Goal: Task Accomplishment & Management: Use online tool/utility

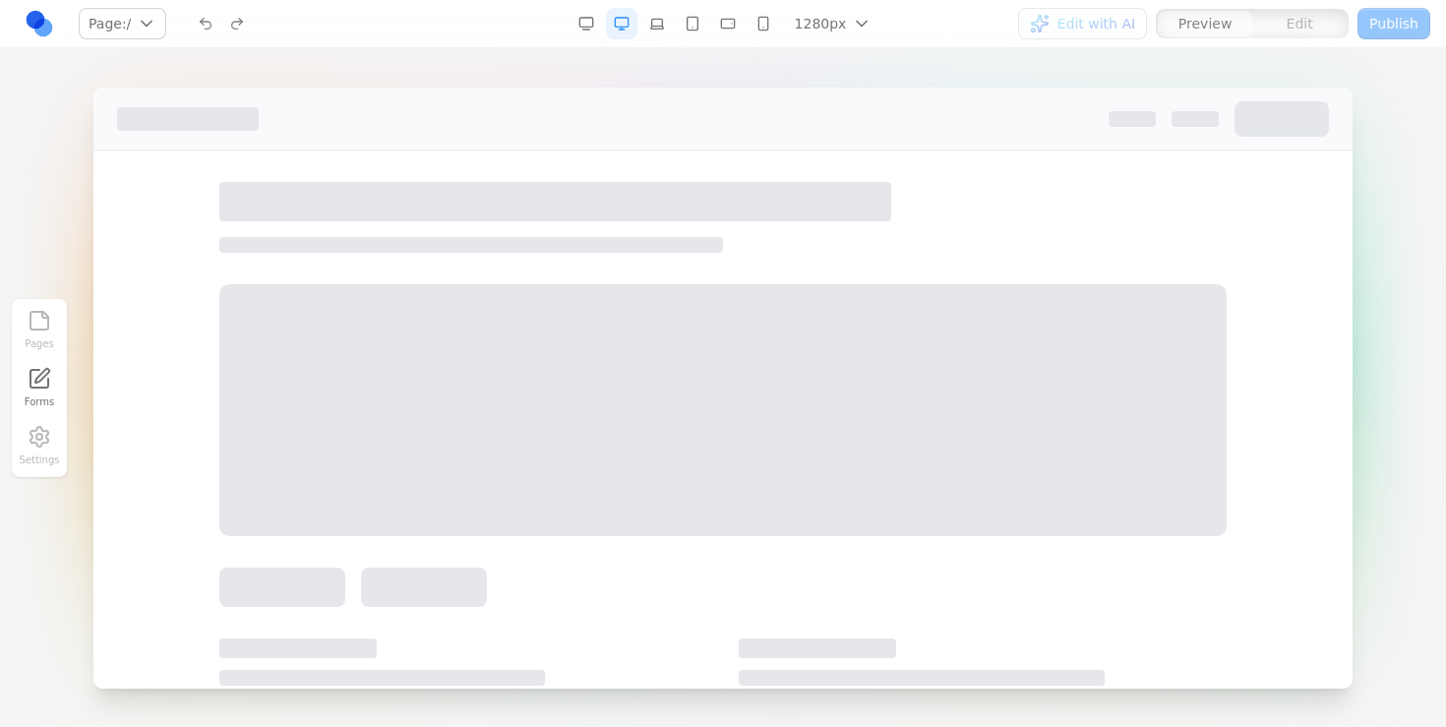
click at [34, 18] on link at bounding box center [39, 23] width 31 height 31
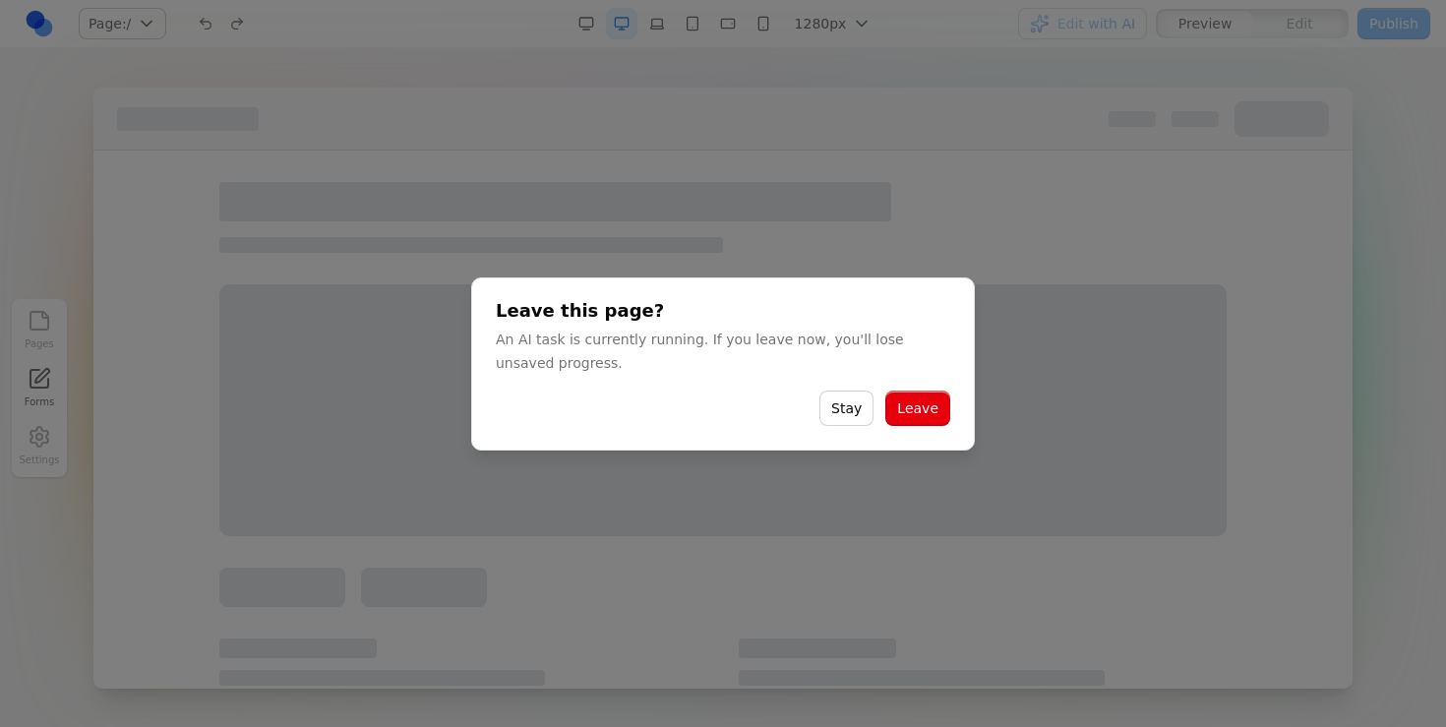
click at [918, 407] on button "Leave" at bounding box center [917, 408] width 65 height 35
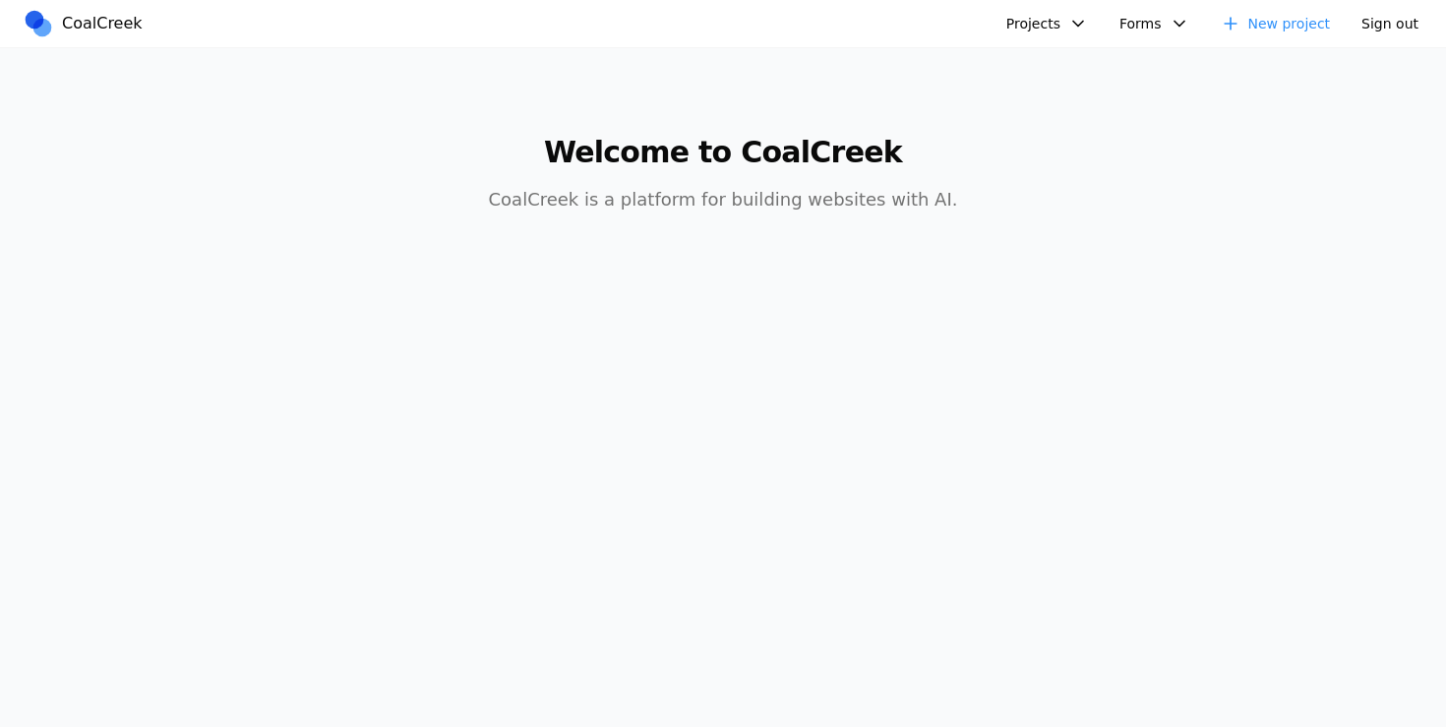
click at [1062, 27] on button "Projects" at bounding box center [1047, 23] width 105 height 31
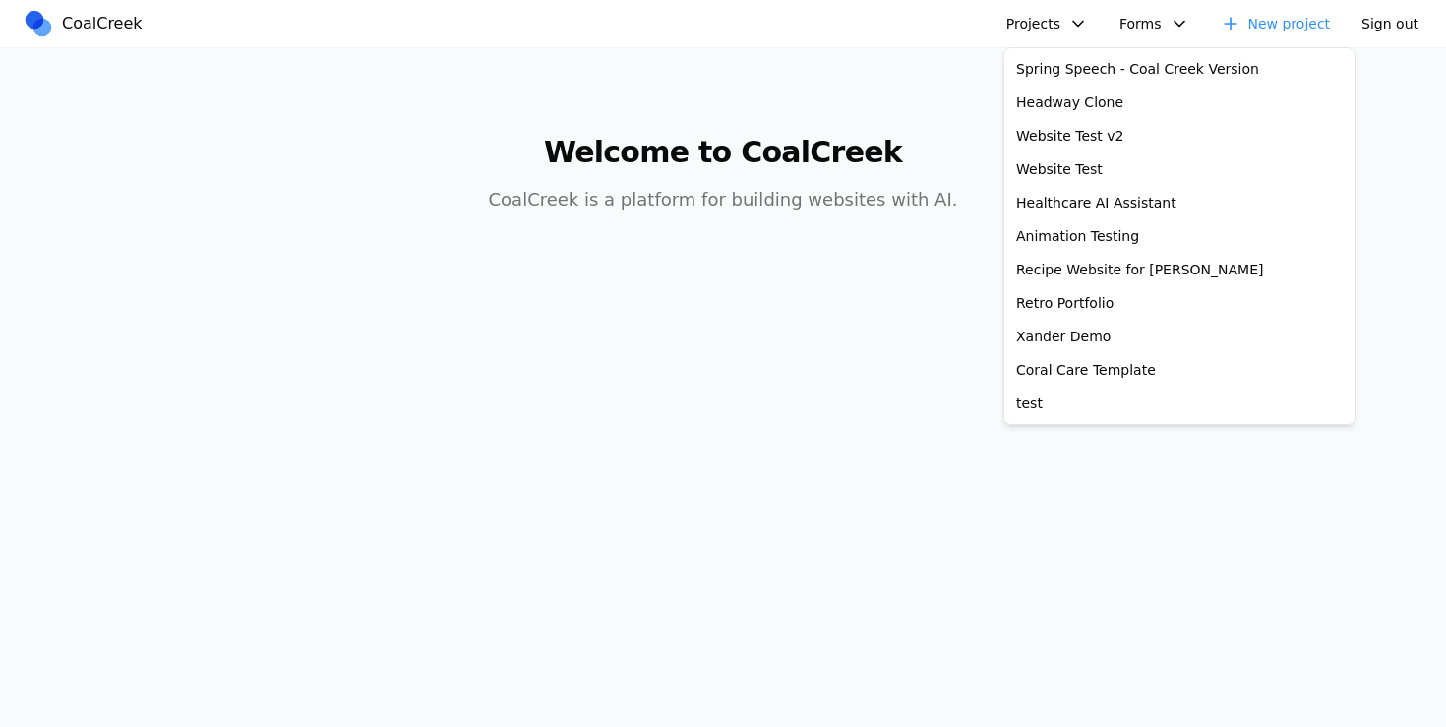
click at [839, 629] on body "CoalCreek Projects Spring Speech - Coal Creek Version Headway Clone Website Tes…" at bounding box center [723, 363] width 1446 height 727
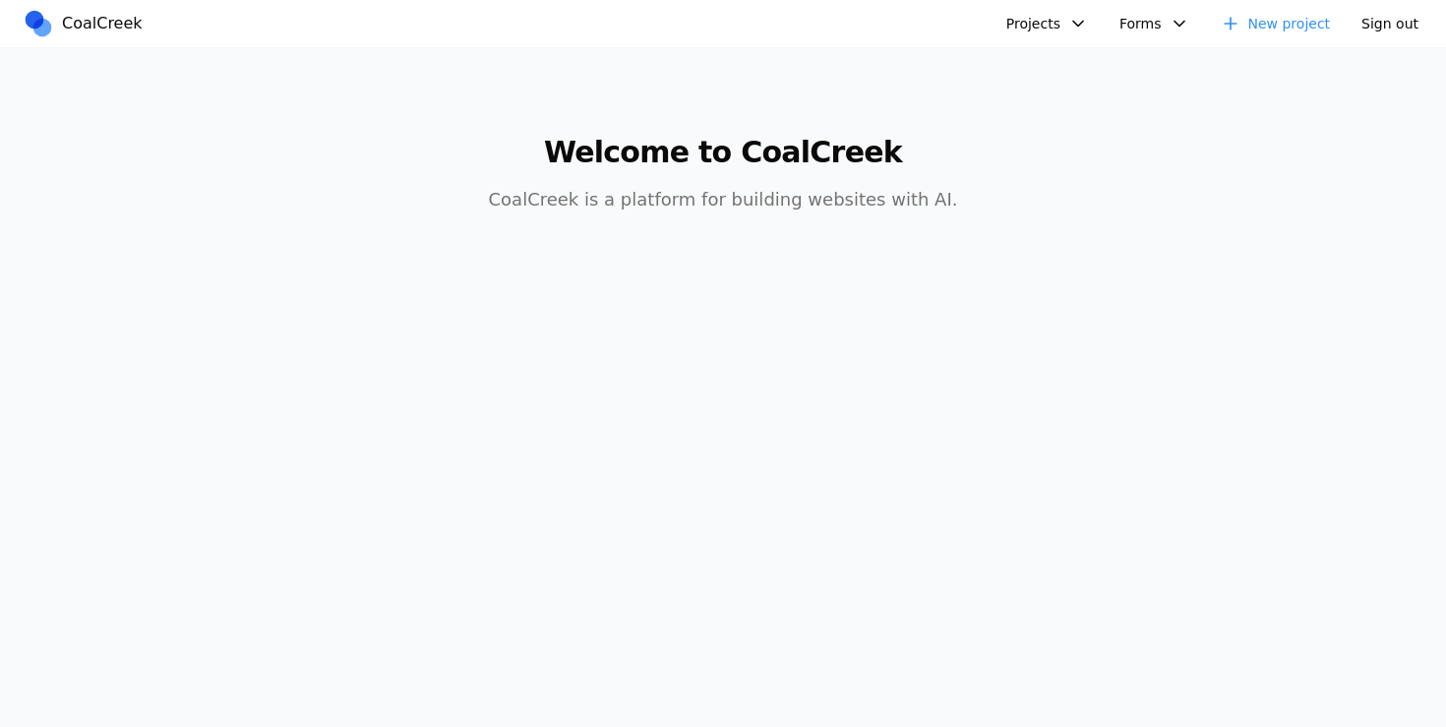
click at [1020, 20] on button "Projects" at bounding box center [1047, 23] width 105 height 31
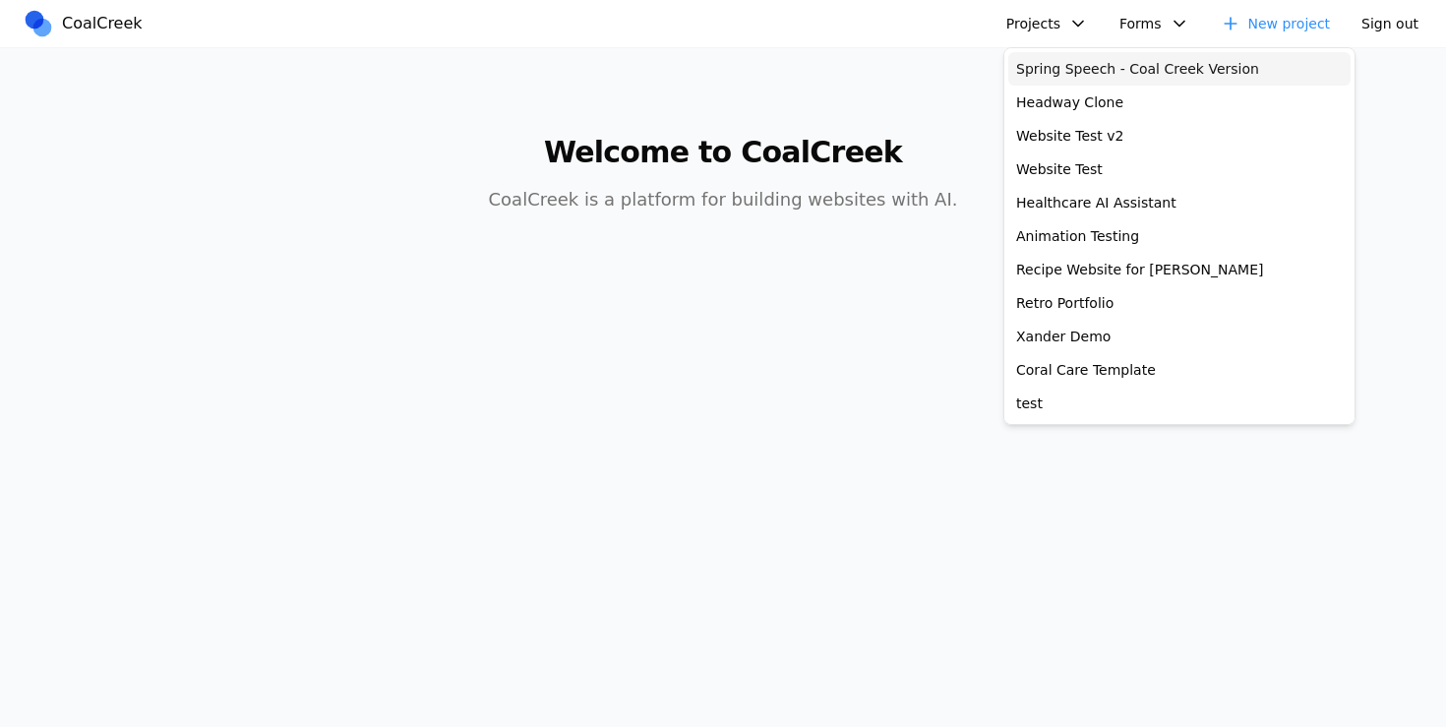
click at [1053, 67] on link "Spring Speech - Coal Creek Version" at bounding box center [1179, 68] width 342 height 33
click at [1048, 101] on link "Headway Clone" at bounding box center [1179, 102] width 342 height 33
click at [403, 351] on body "CoalCreek Projects Spring Speech - Coal Creek Version Headway Clone Website Tes…" at bounding box center [723, 363] width 1446 height 727
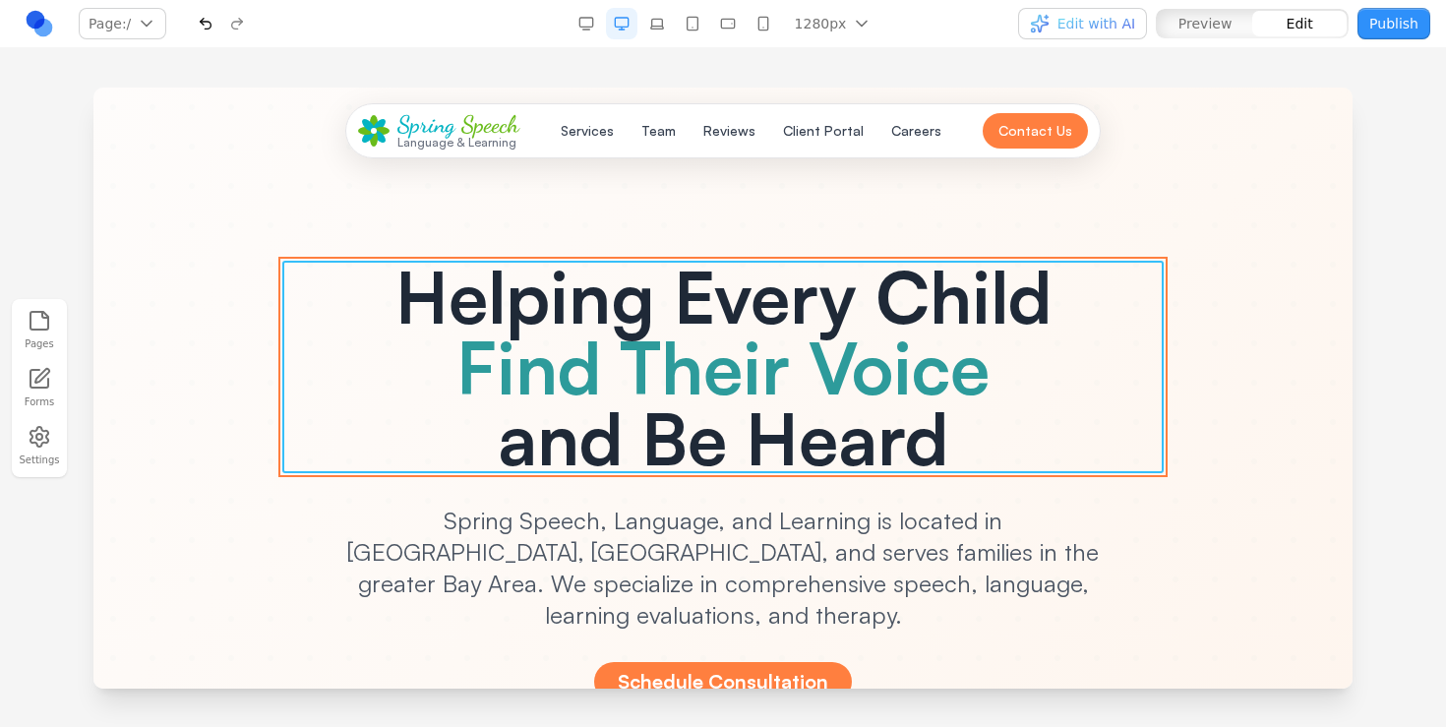
click at [981, 325] on span "Find Their Voice" at bounding box center [722, 367] width 533 height 89
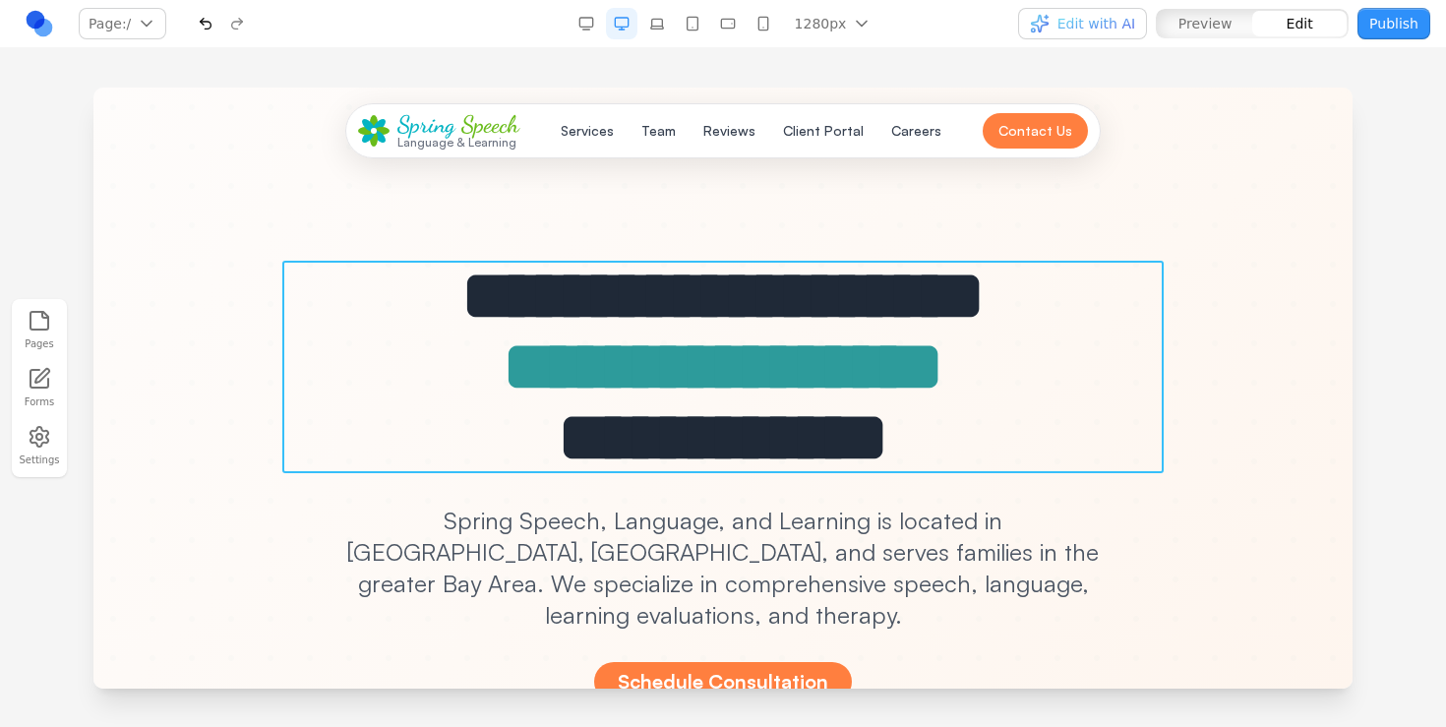
click at [698, 309] on h1 "**********" at bounding box center [722, 367] width 881 height 213
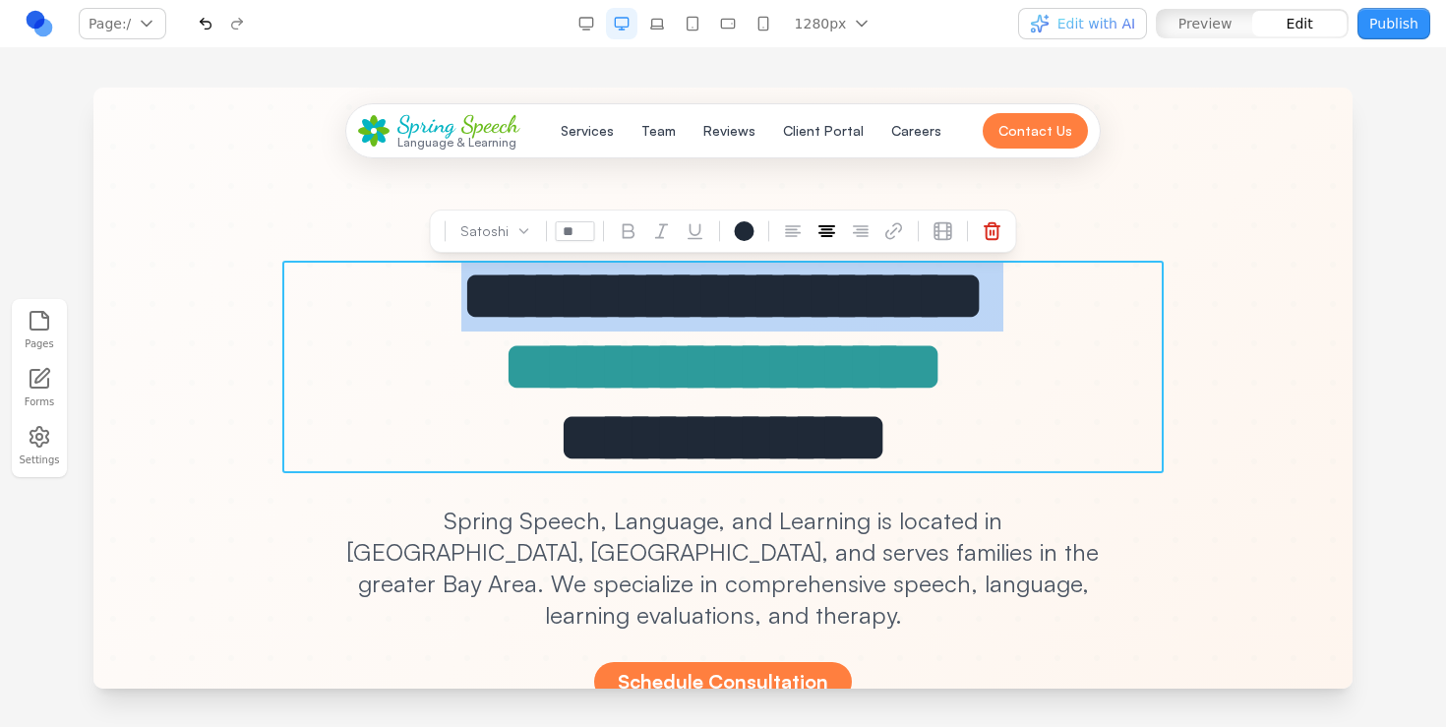
click at [698, 309] on h1 "**********" at bounding box center [722, 367] width 881 height 213
click at [746, 244] on button at bounding box center [744, 230] width 31 height 31
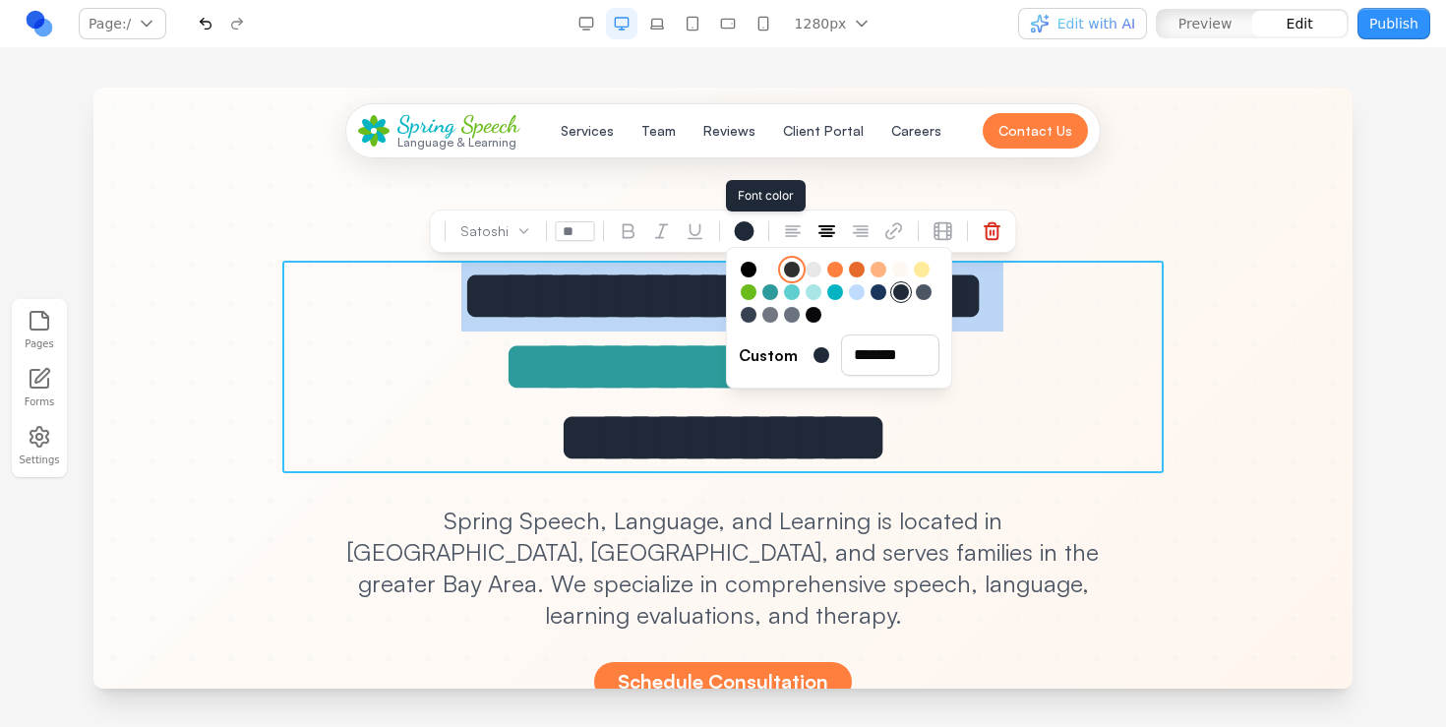
click at [793, 270] on div at bounding box center [792, 270] width 16 height 16
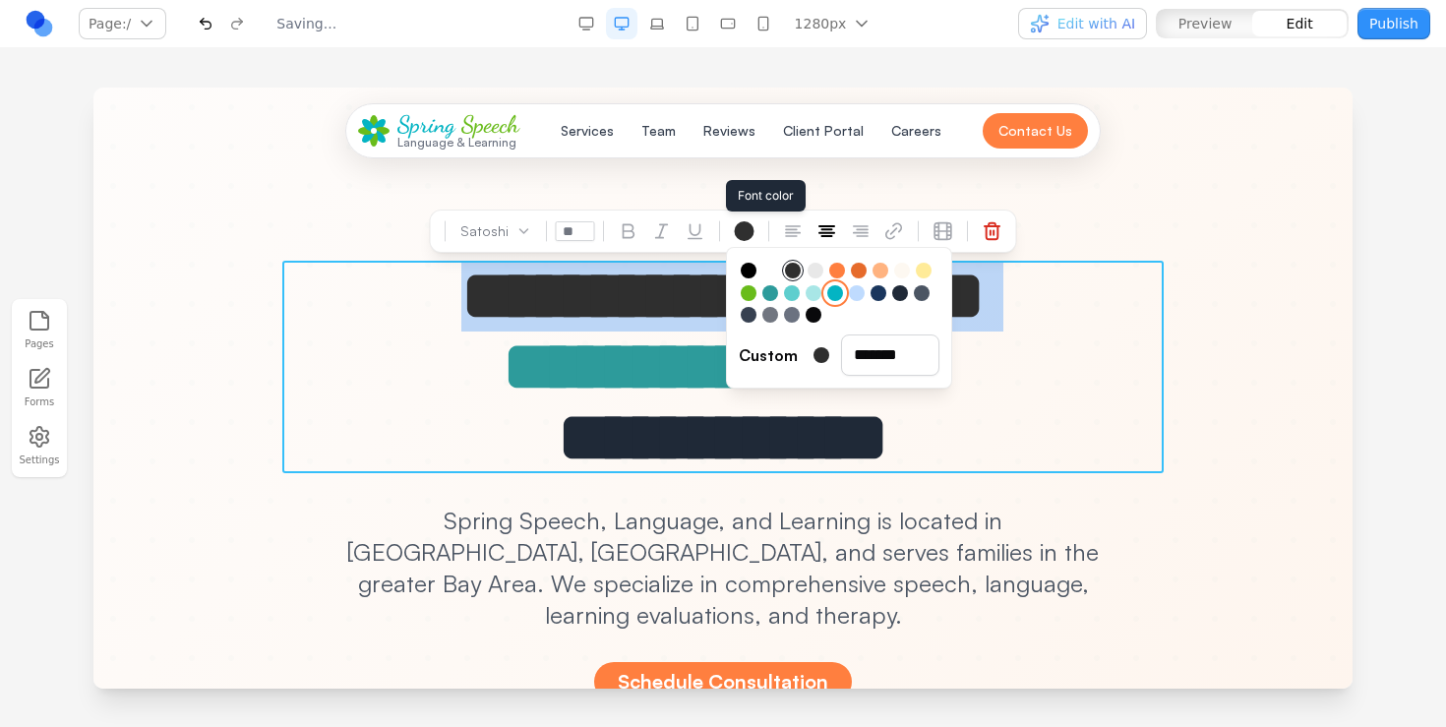
click at [834, 295] on div at bounding box center [835, 293] width 16 height 16
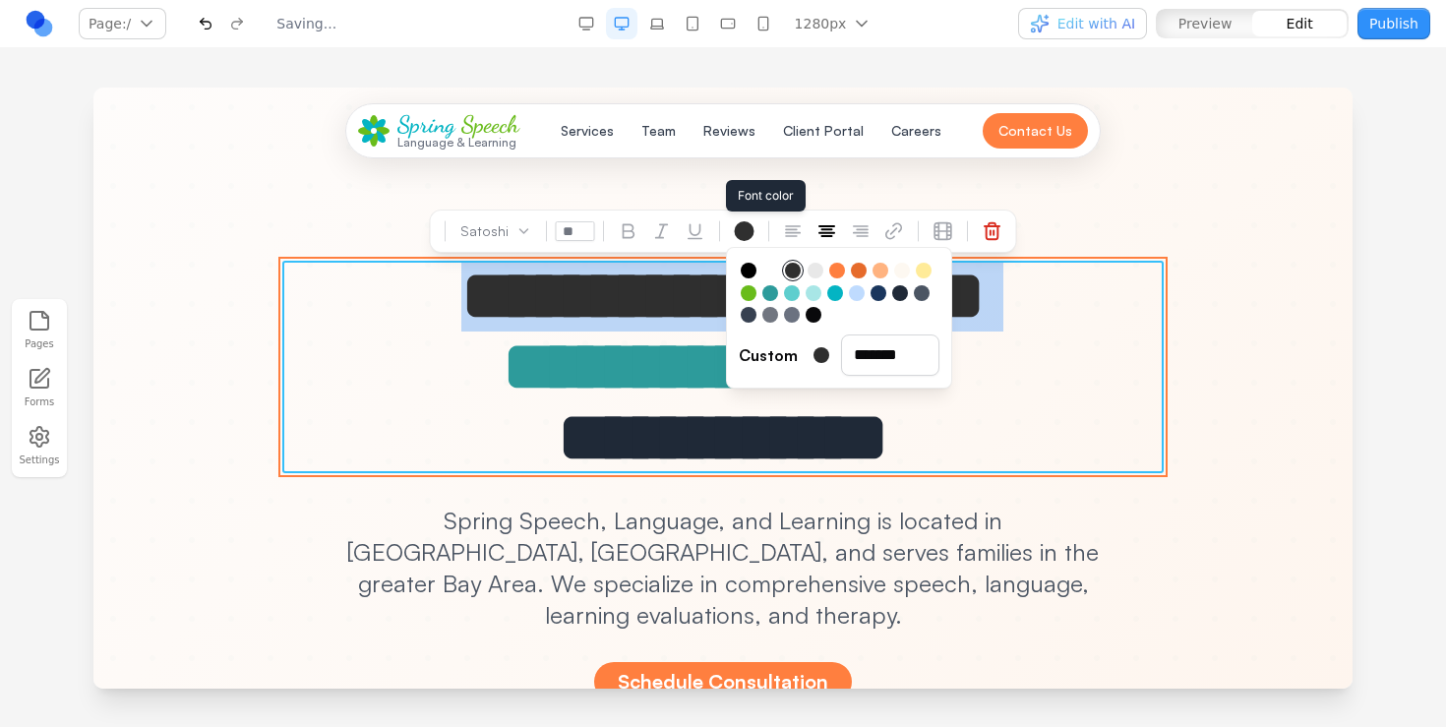
type input "*******"
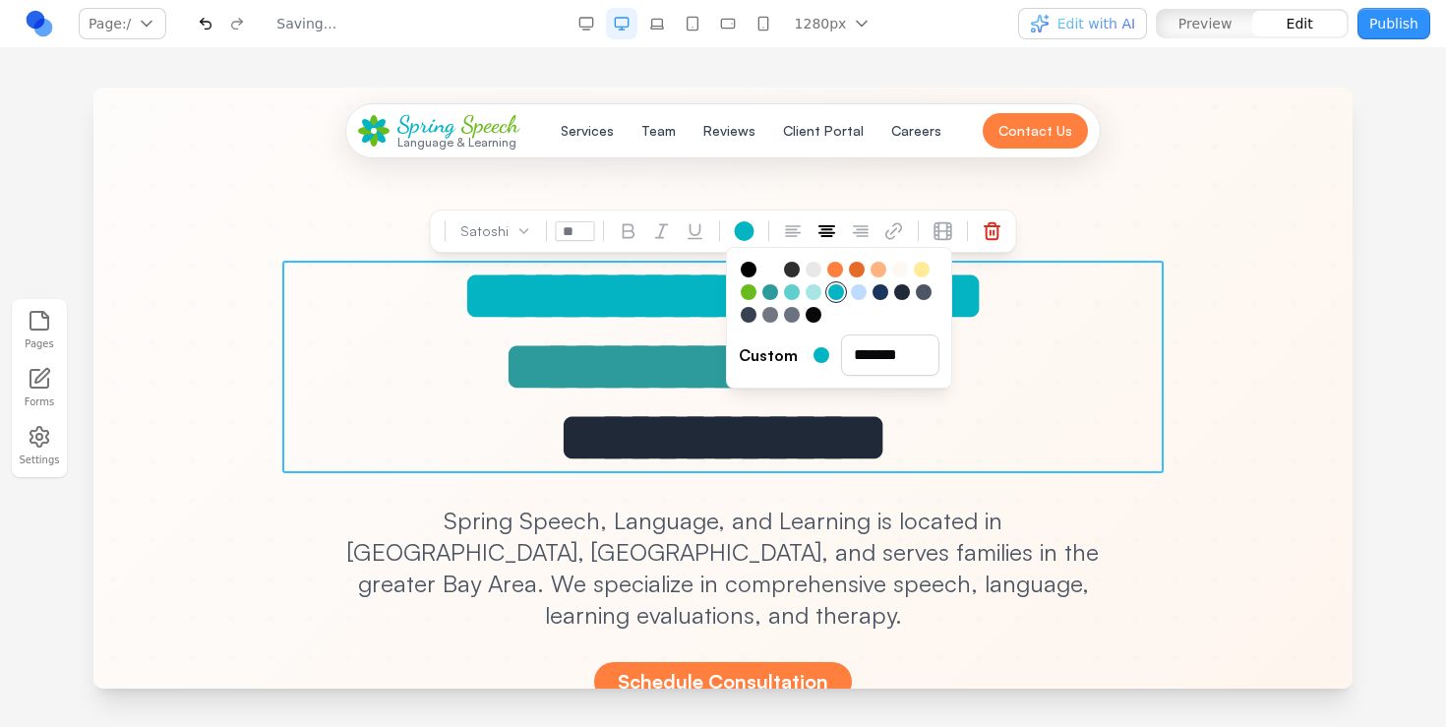
click at [1182, 340] on div "**********" at bounding box center [723, 481] width 1070 height 441
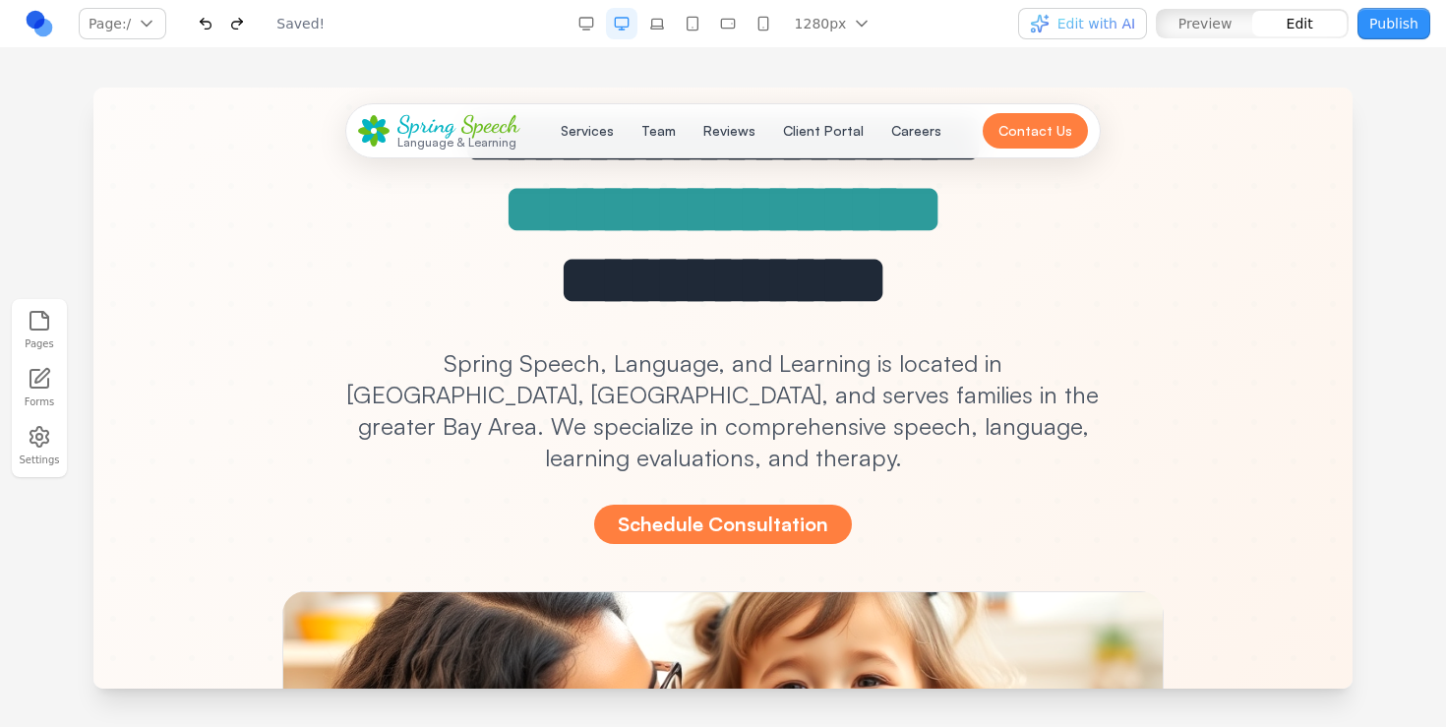
scroll to position [207, 0]
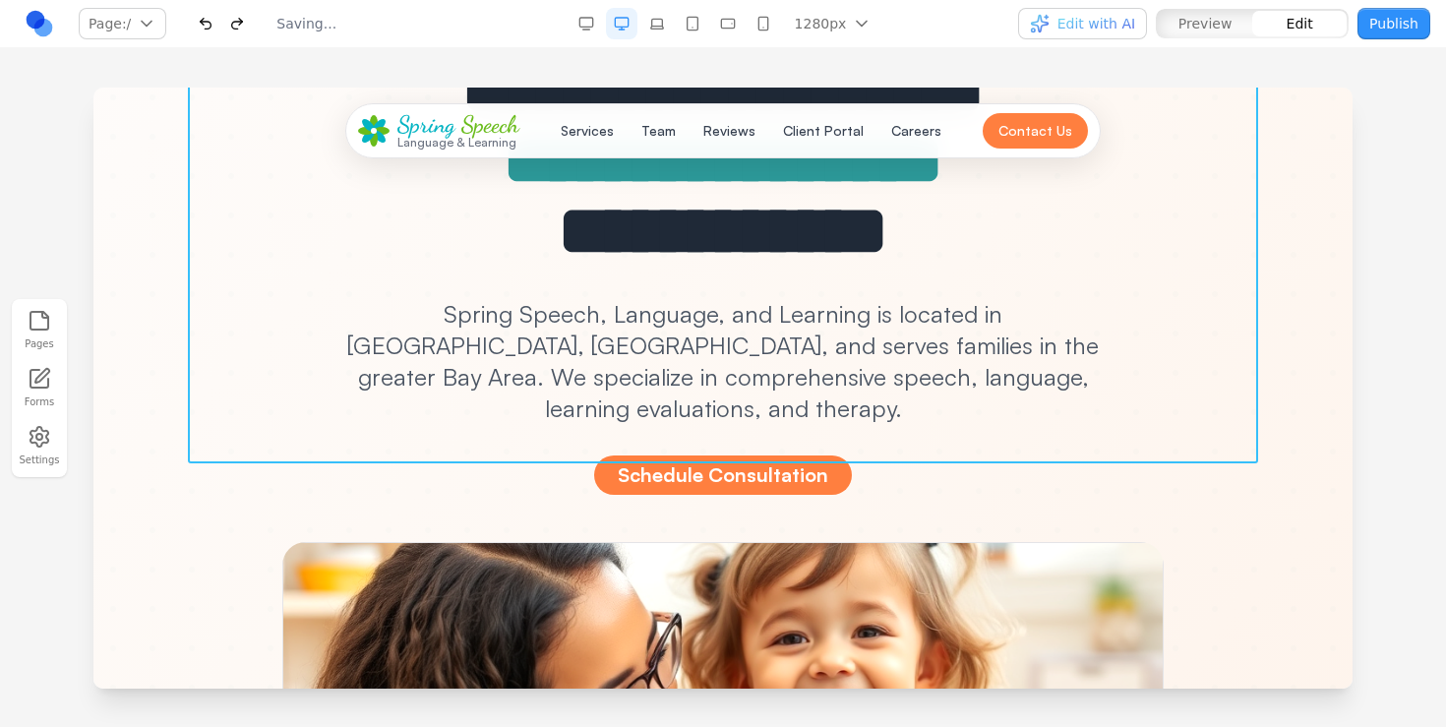
click at [894, 280] on div "**********" at bounding box center [723, 274] width 1070 height 441
click at [854, 331] on p "Spring Speech, Language, and Learning is located in [GEOGRAPHIC_DATA], [GEOGRAP…" at bounding box center [723, 361] width 756 height 126
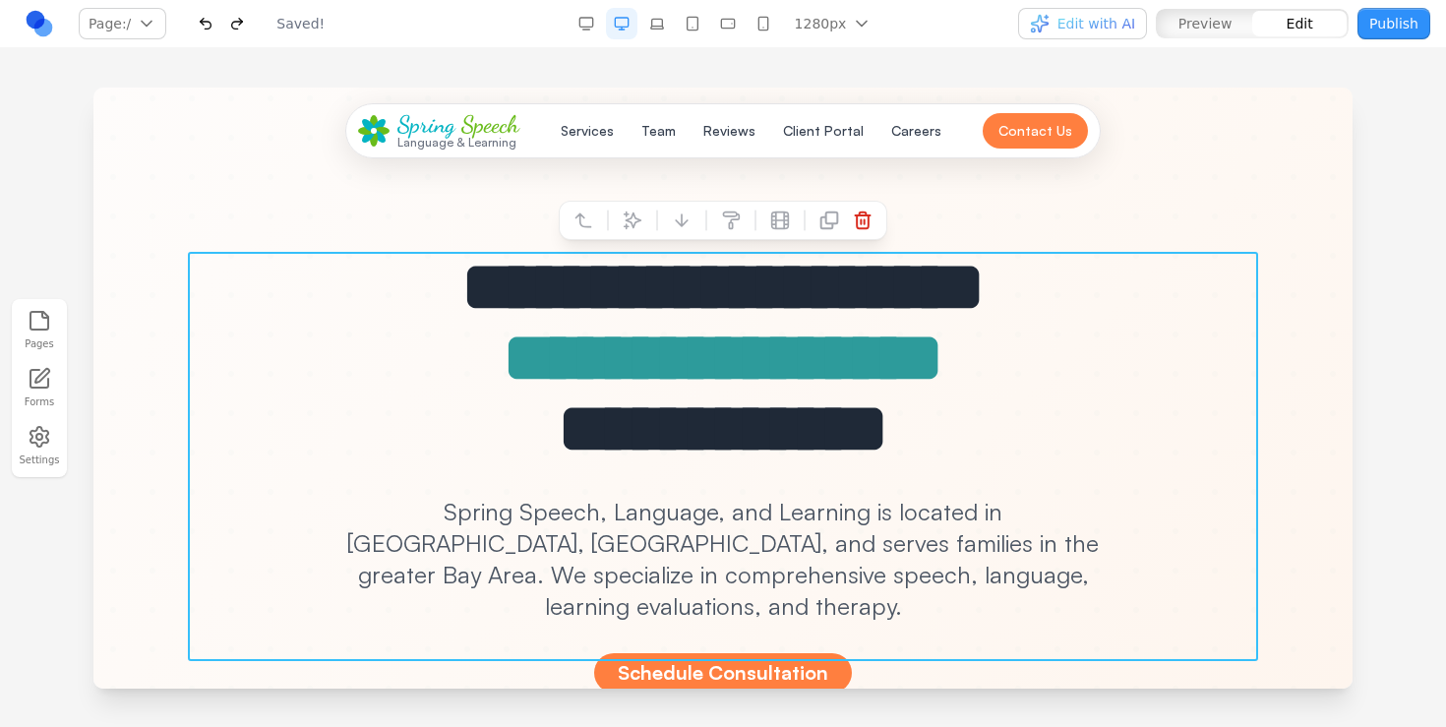
scroll to position [8, 0]
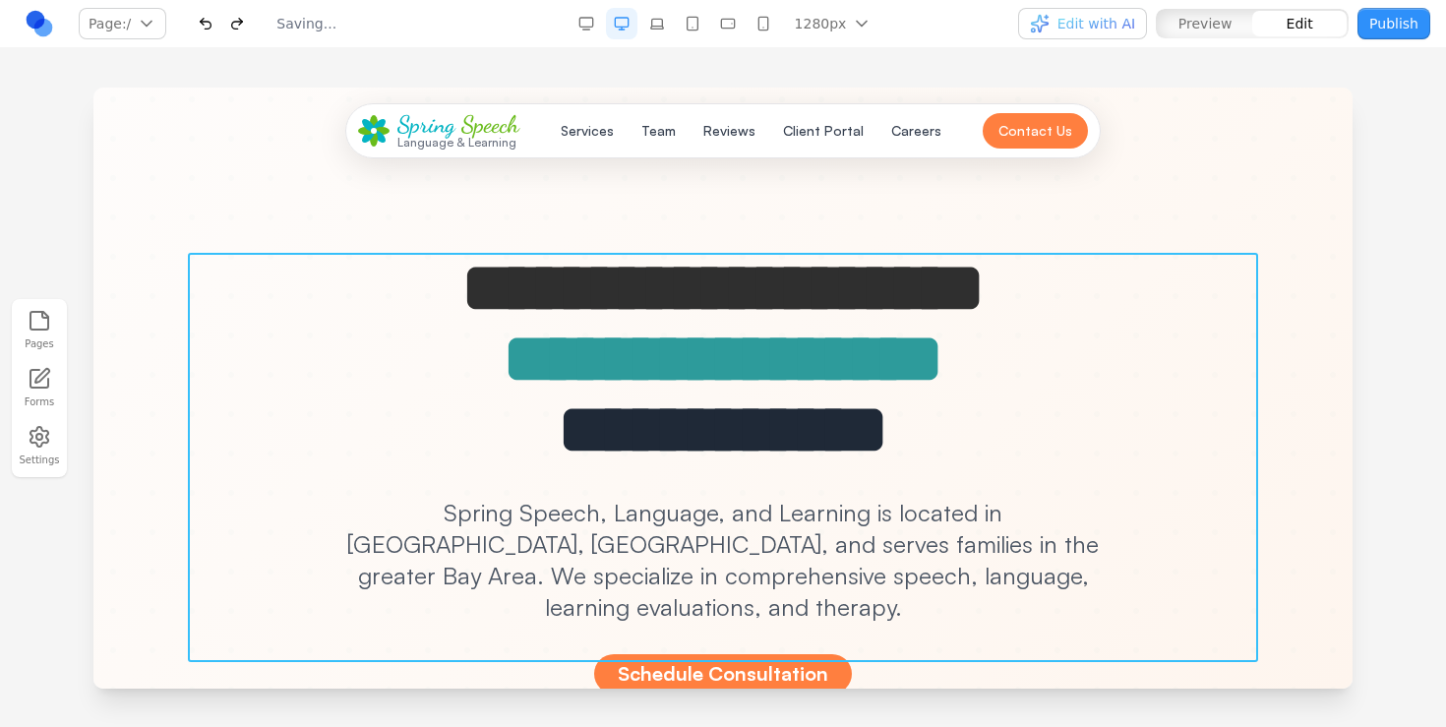
click at [1242, 319] on div "**********" at bounding box center [723, 473] width 1070 height 441
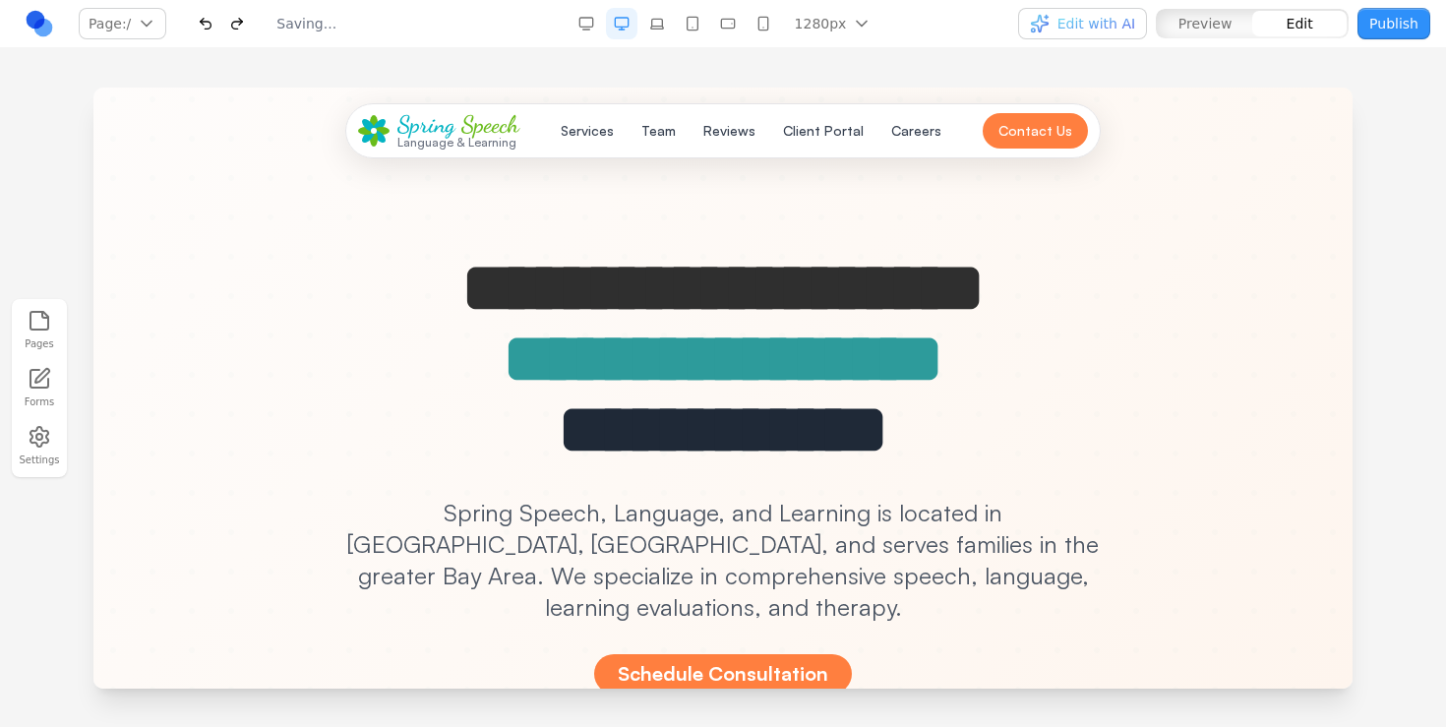
click at [192, 152] on header "Spring Speech Language & Learning Services Team Reviews Client Portal Careers C…" at bounding box center [722, 131] width 1259 height 87
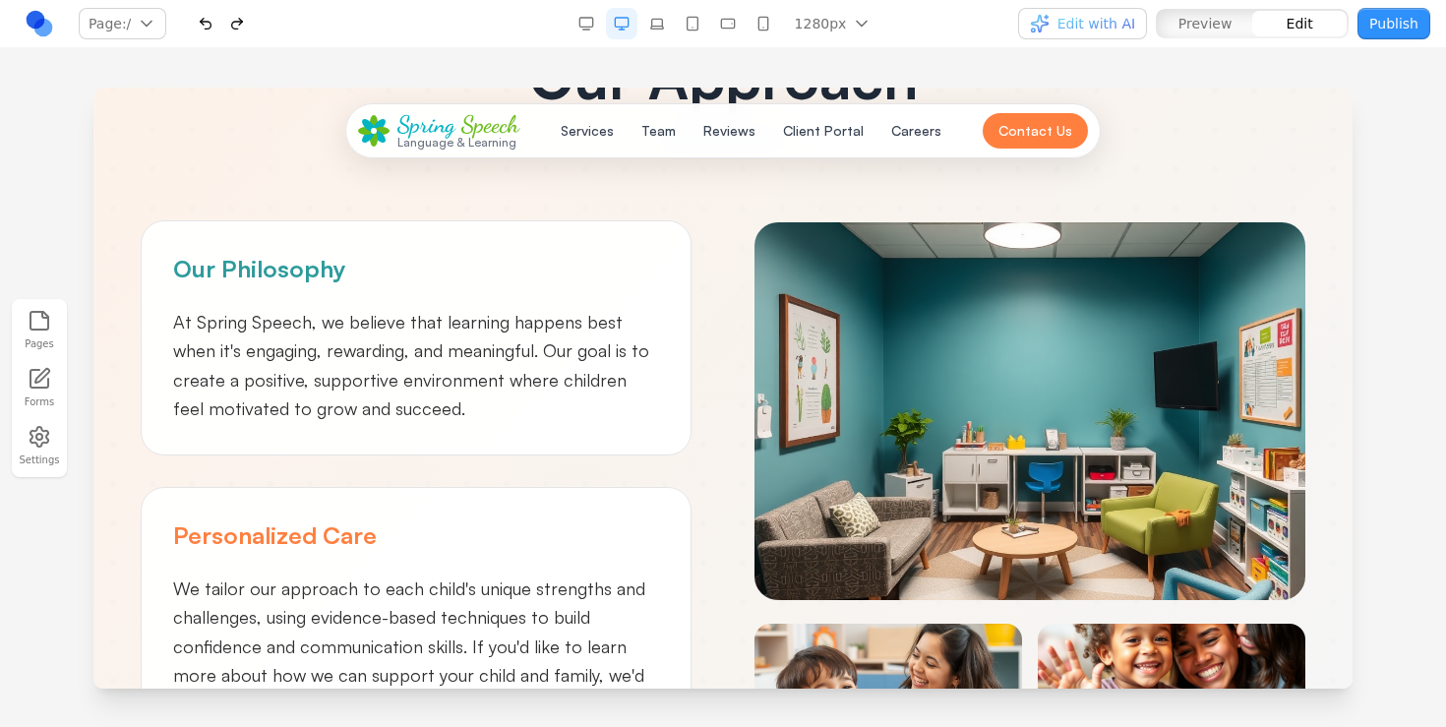
scroll to position [1304, 0]
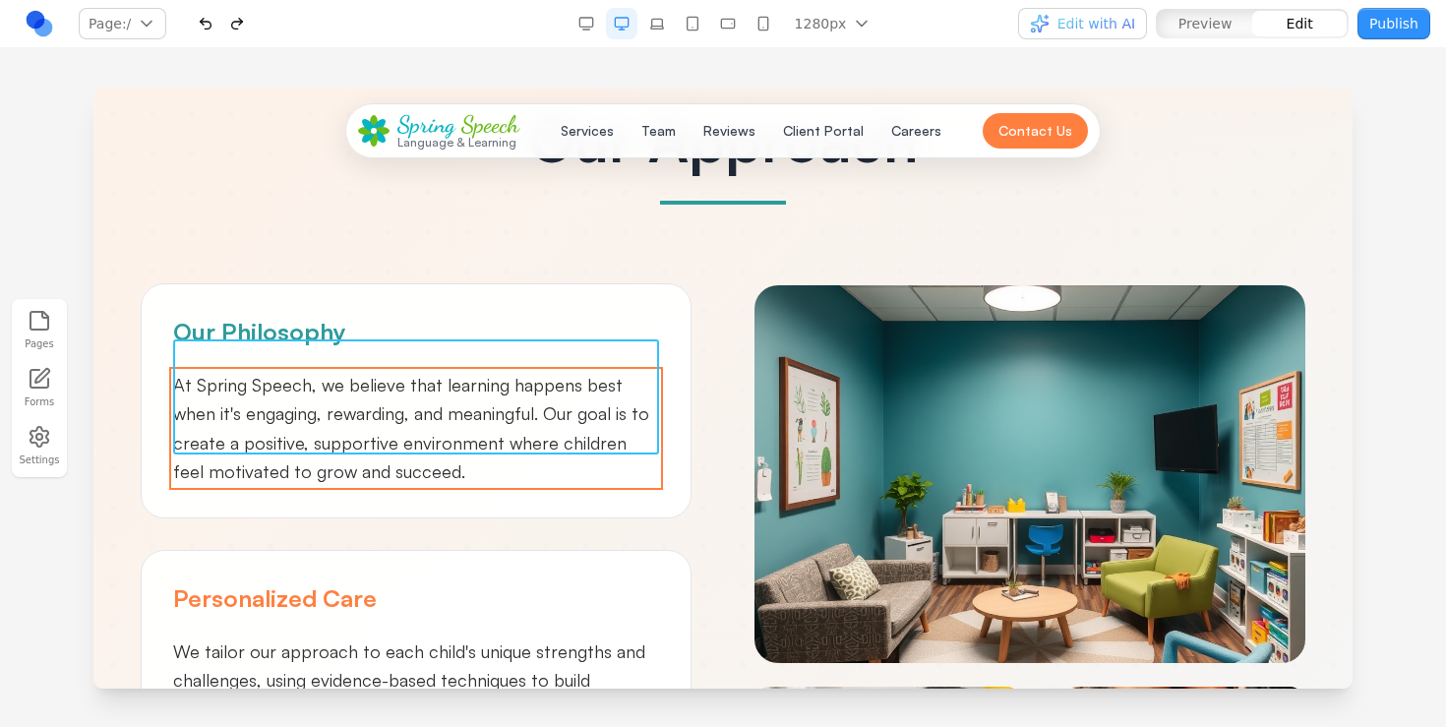
click at [496, 396] on p "At Spring Speech, we believe that learning happens best when it's engaging, rew…" at bounding box center [416, 428] width 486 height 115
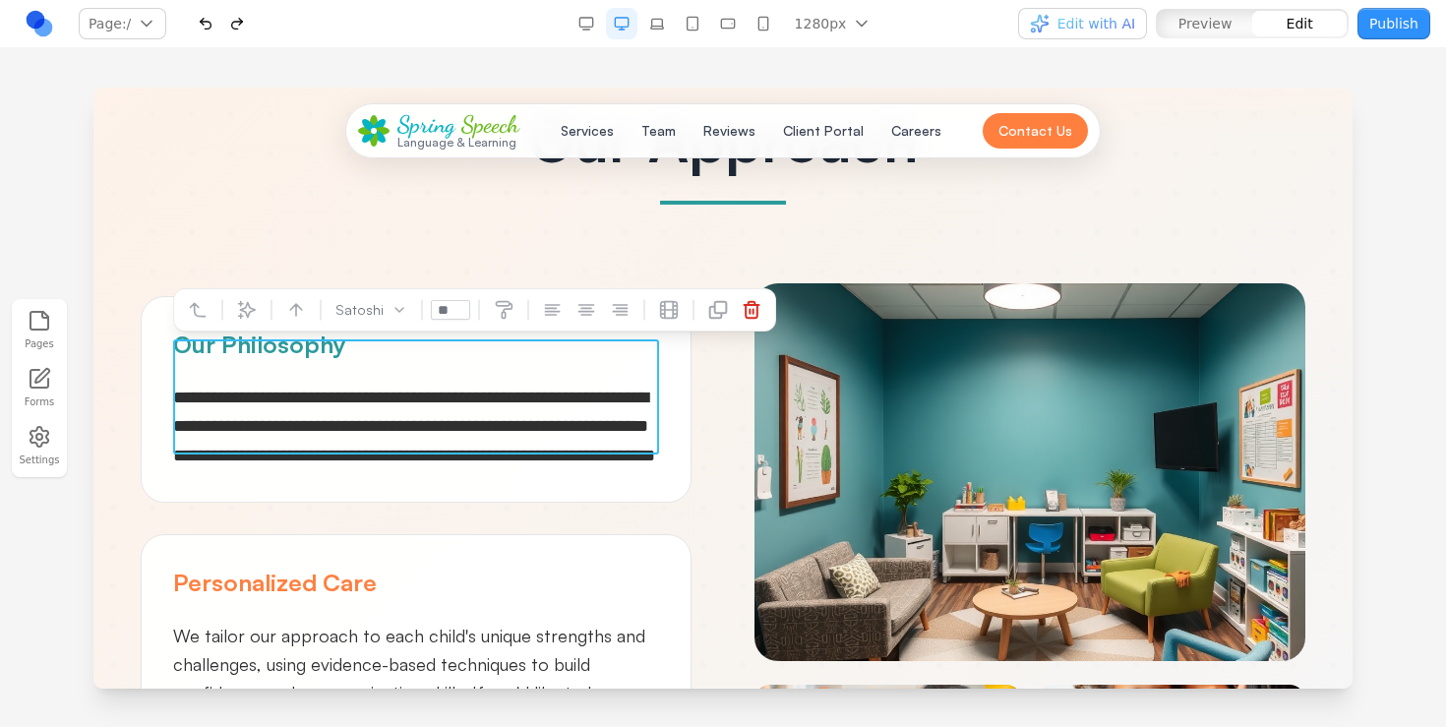
click at [519, 400] on span "**********" at bounding box center [414, 427] width 482 height 76
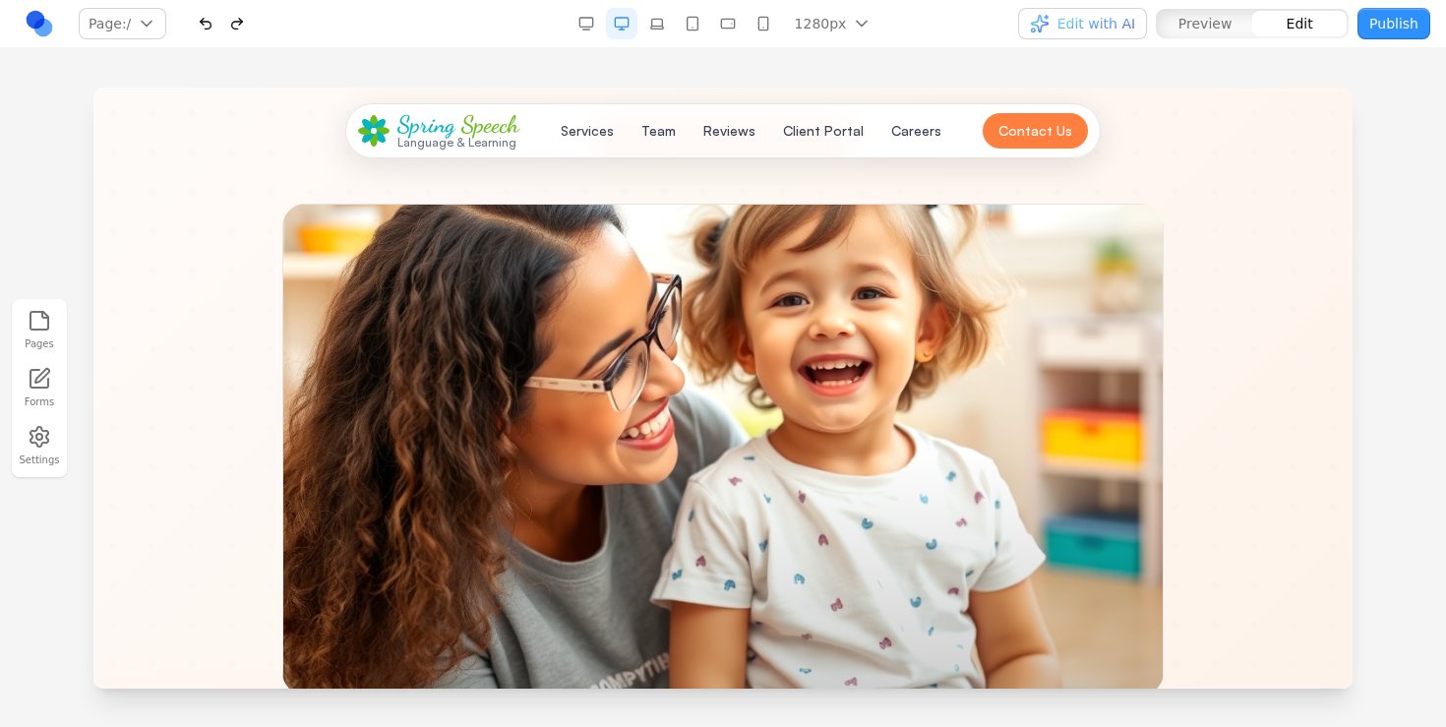
scroll to position [0, 0]
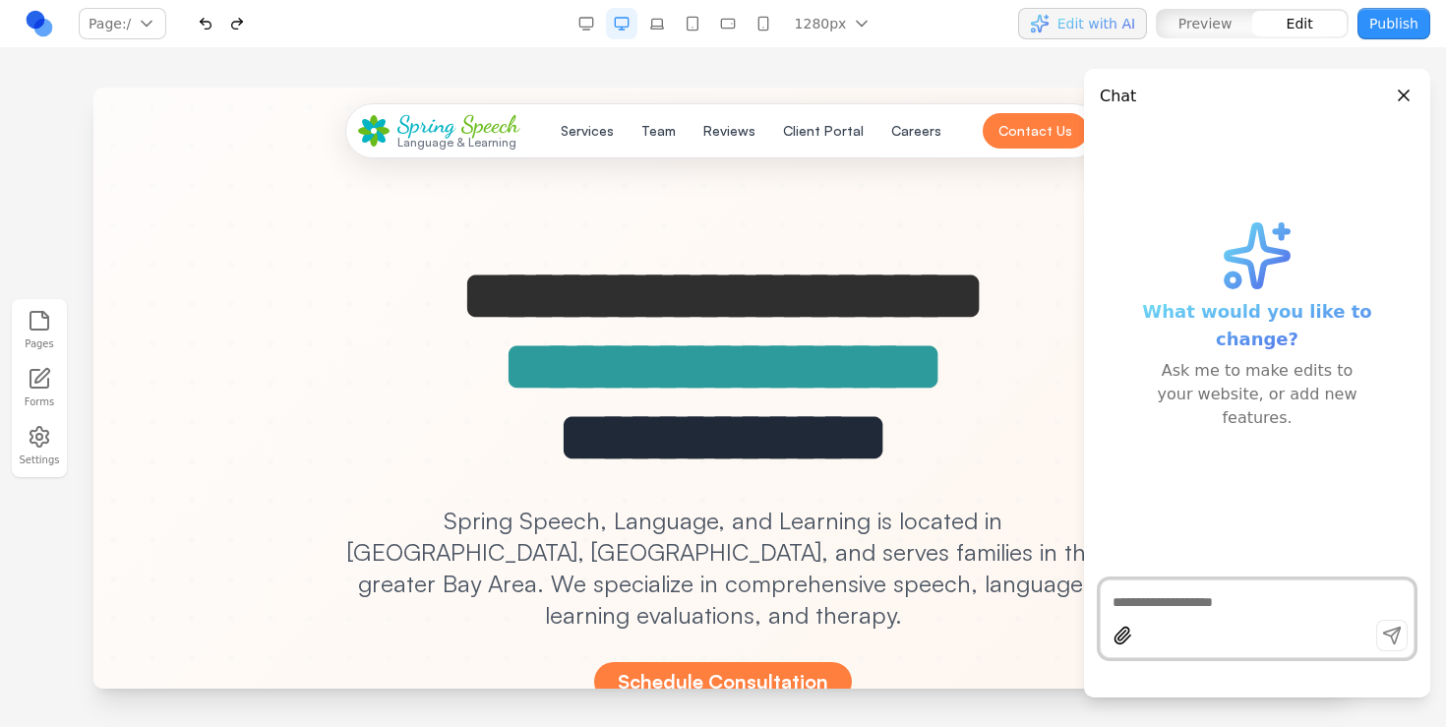
click at [1162, 599] on textarea at bounding box center [1257, 602] width 289 height 20
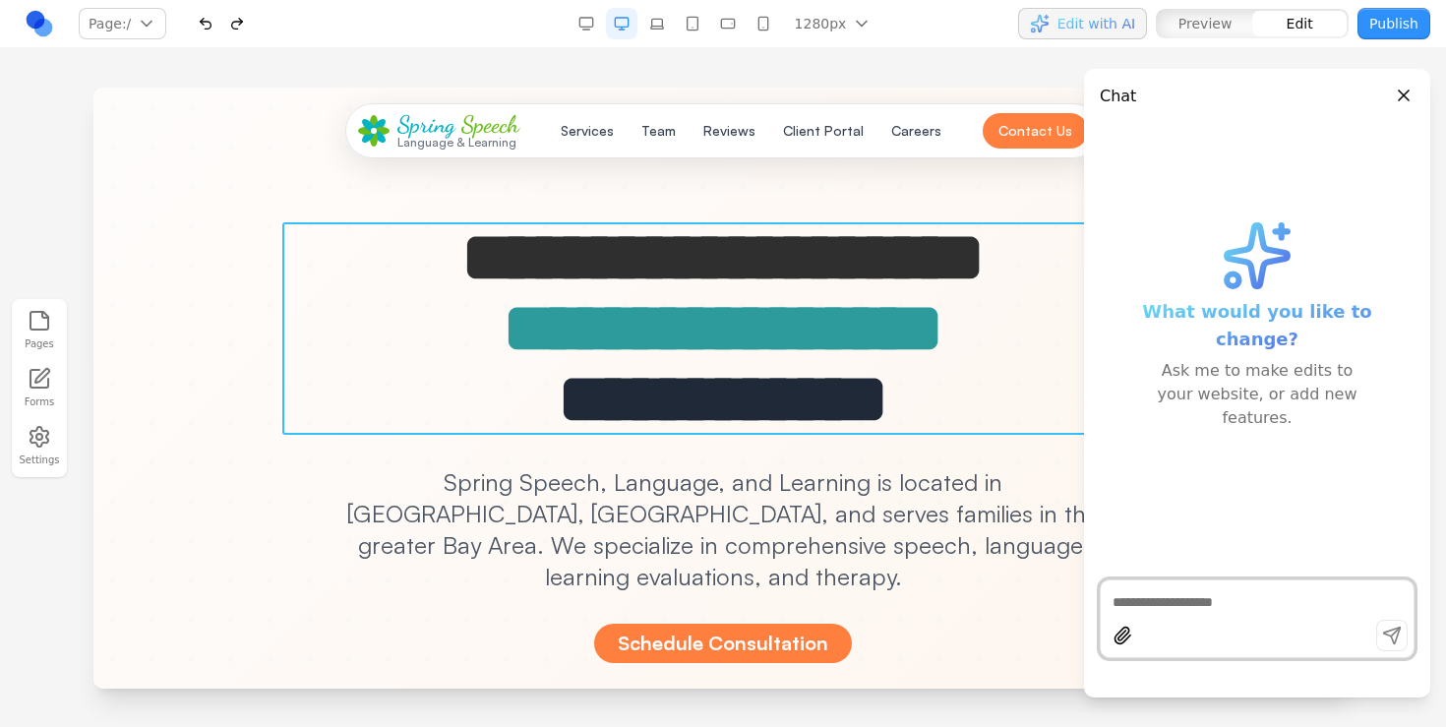
click at [940, 222] on span "**********" at bounding box center [722, 257] width 523 height 70
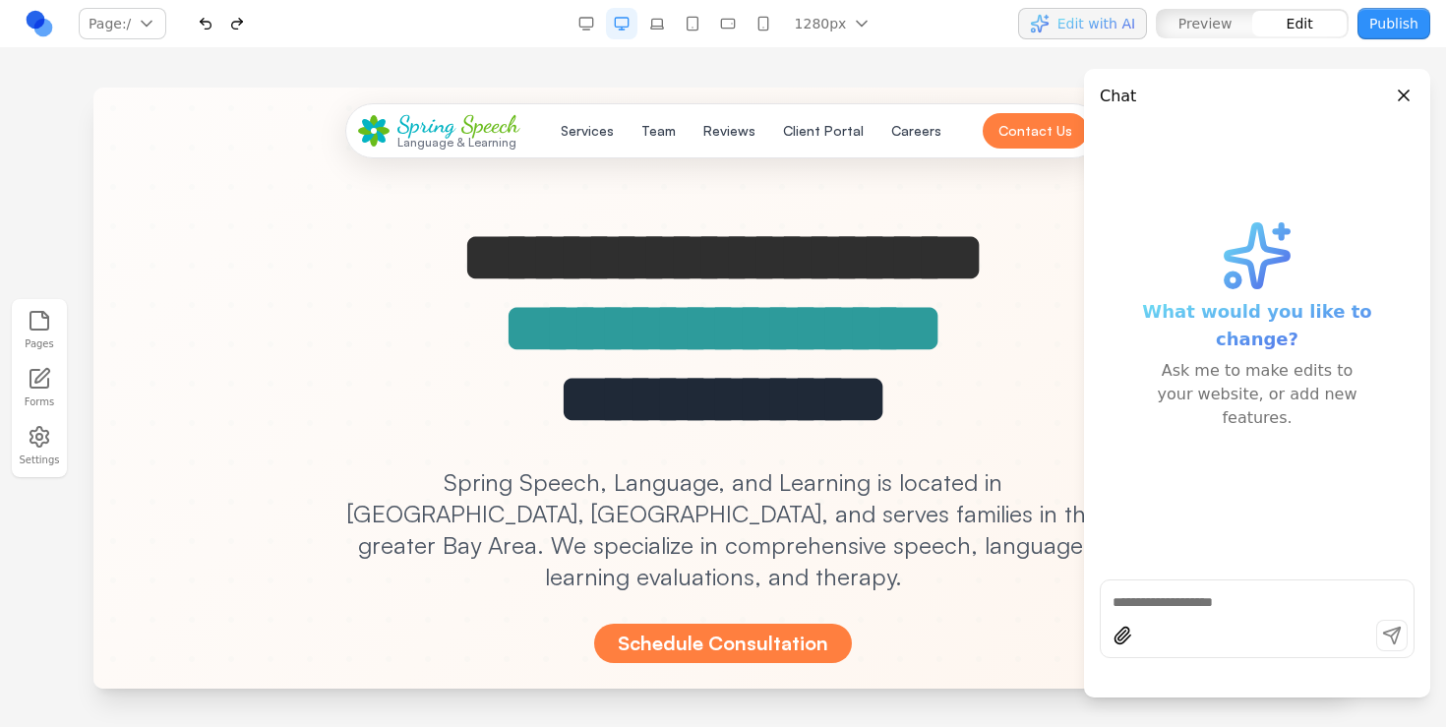
click at [1403, 92] on button "Close panel" at bounding box center [1404, 96] width 22 height 22
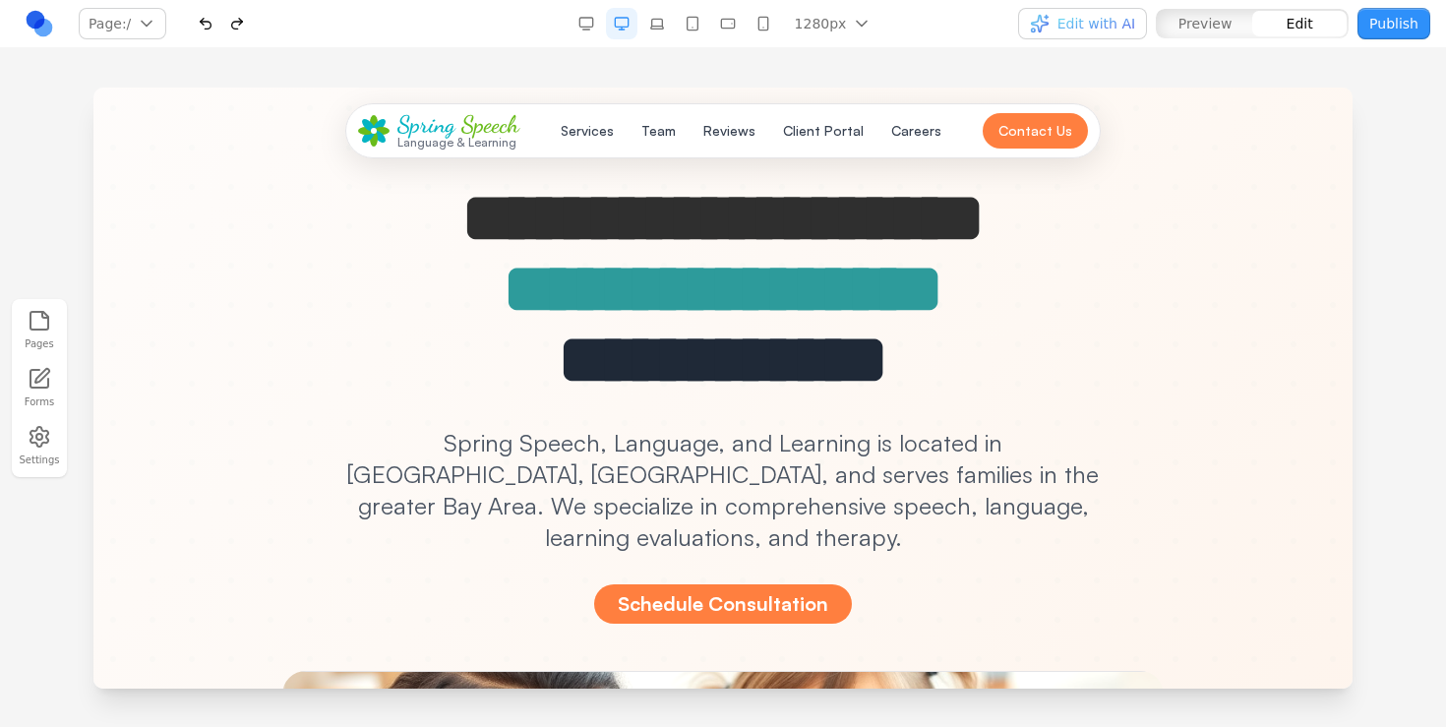
scroll to position [0, 0]
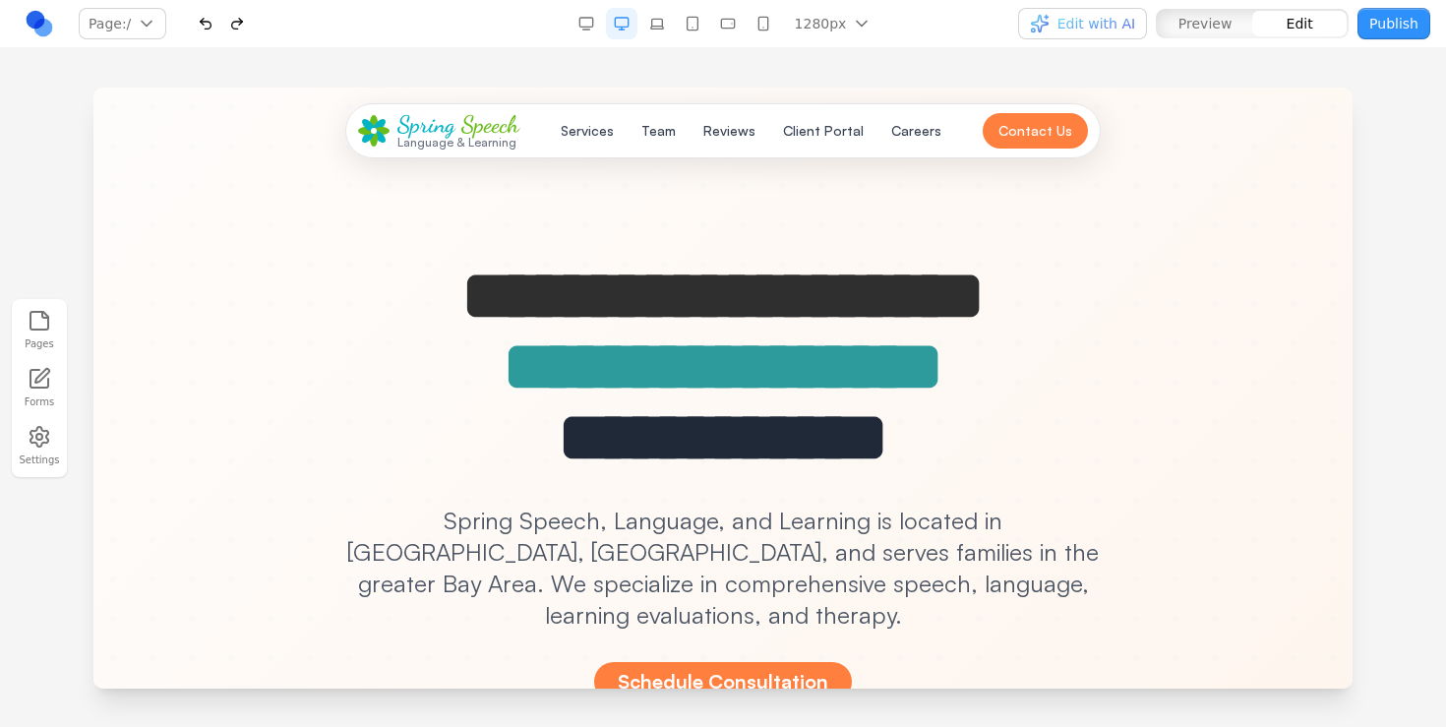
click at [47, 31] on link at bounding box center [39, 23] width 31 height 31
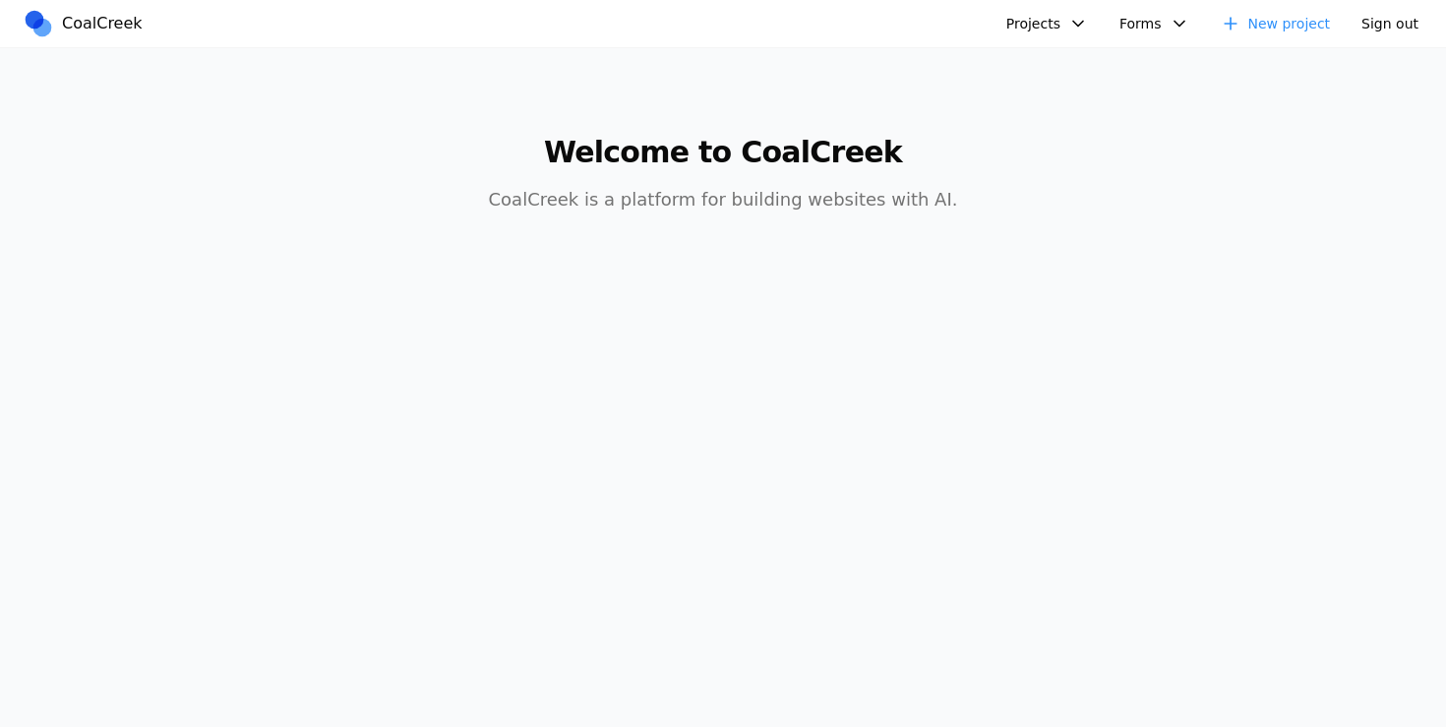
click at [1288, 20] on link "New project" at bounding box center [1276, 23] width 134 height 31
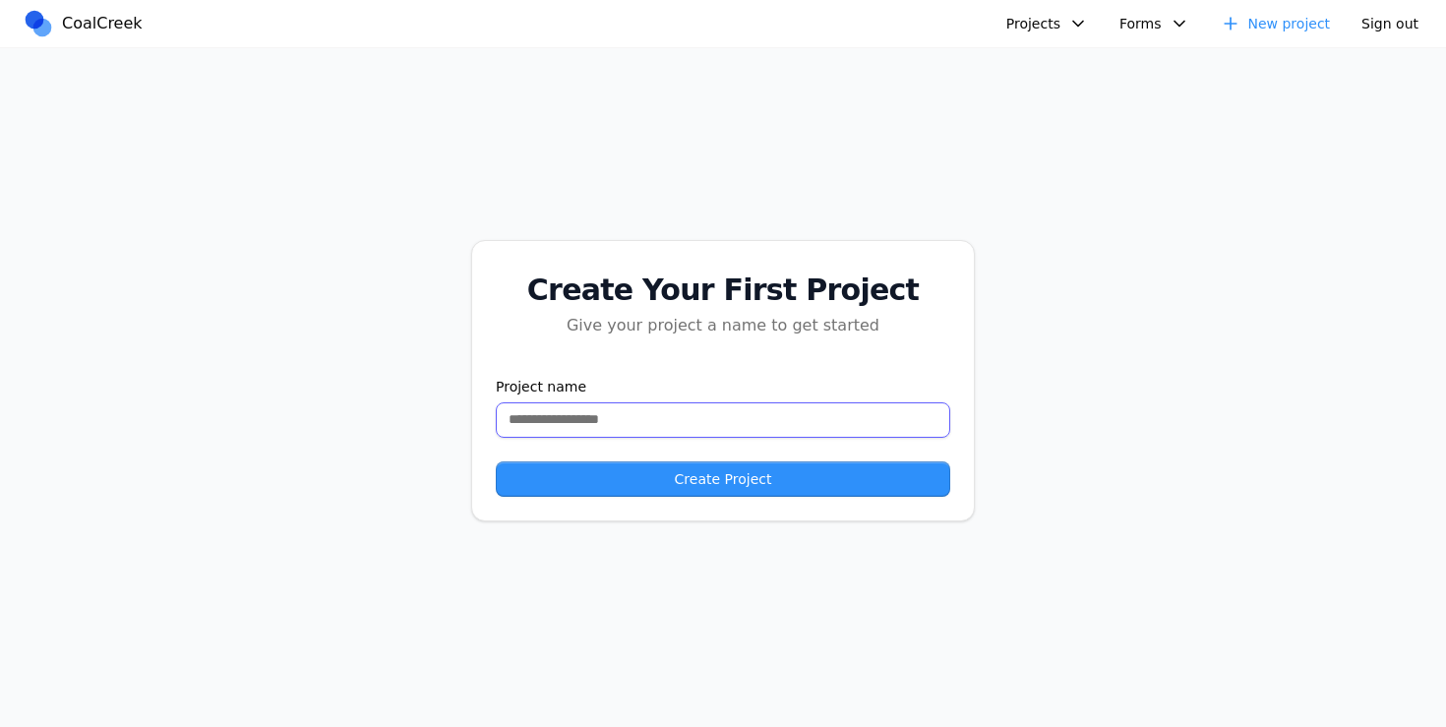
click at [755, 402] on input "text" at bounding box center [723, 419] width 455 height 35
type input "*******"
click at [548, 485] on button "Create Project" at bounding box center [723, 478] width 455 height 35
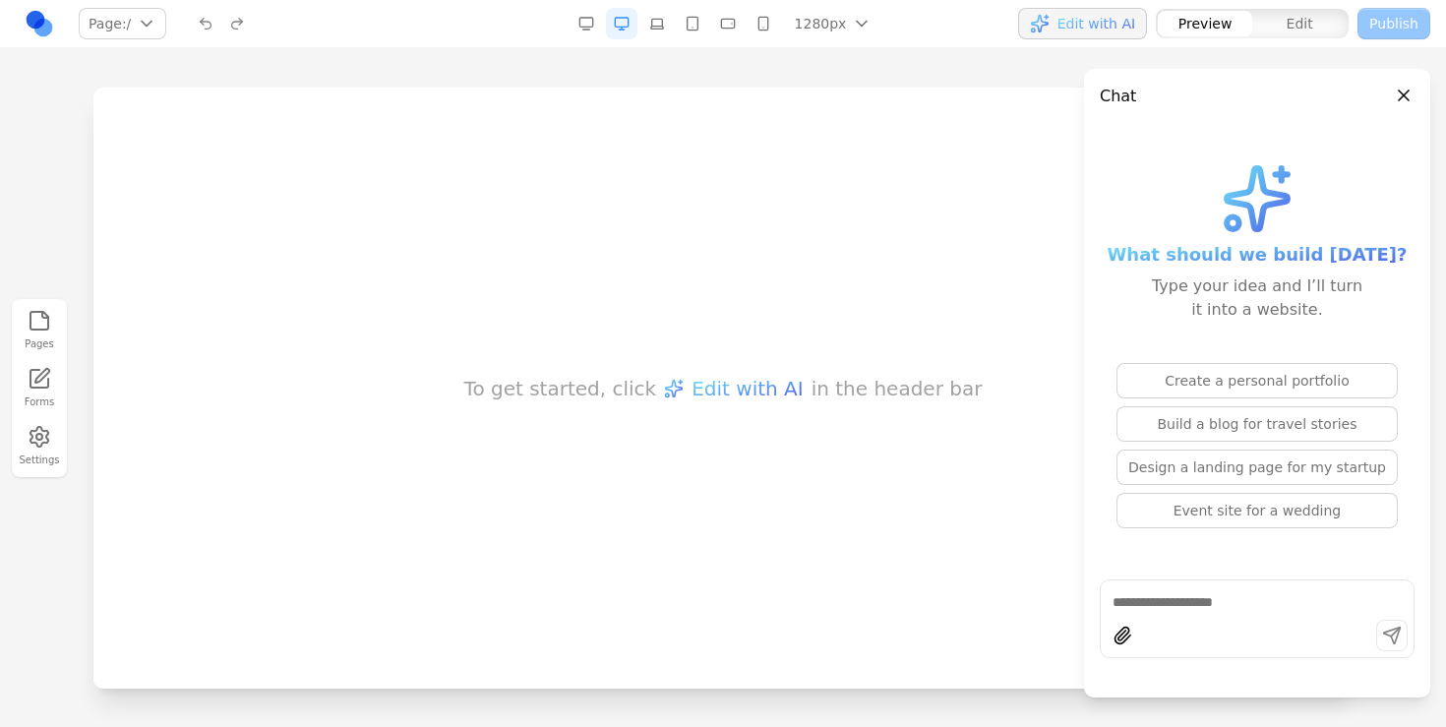
click at [980, 334] on div "To get started, click Edit with AI in the header bar" at bounding box center [722, 388] width 1259 height 601
click at [1410, 97] on button "Close panel" at bounding box center [1404, 96] width 22 height 22
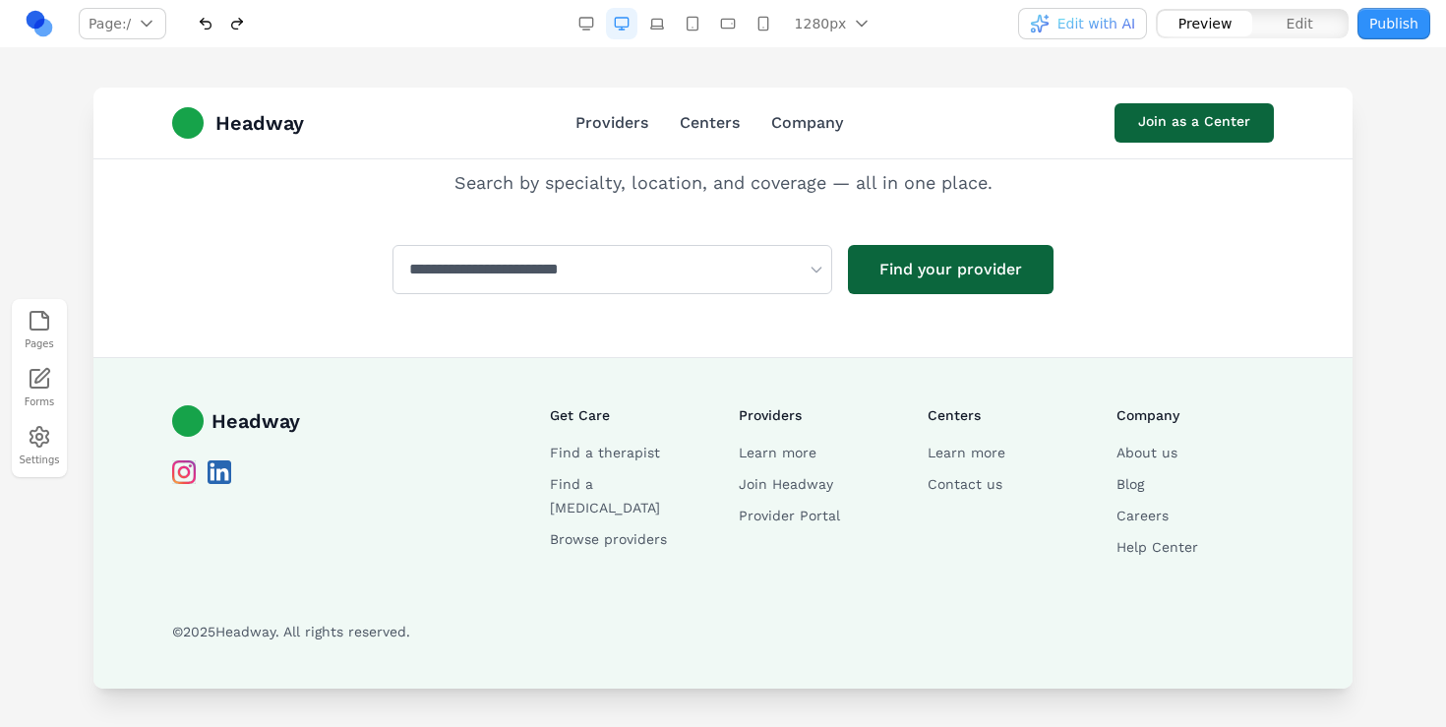
scroll to position [4253, 0]
click at [623, 126] on link "Providers" at bounding box center [612, 123] width 73 height 24
click at [620, 122] on link "*********" at bounding box center [613, 123] width 72 height 24
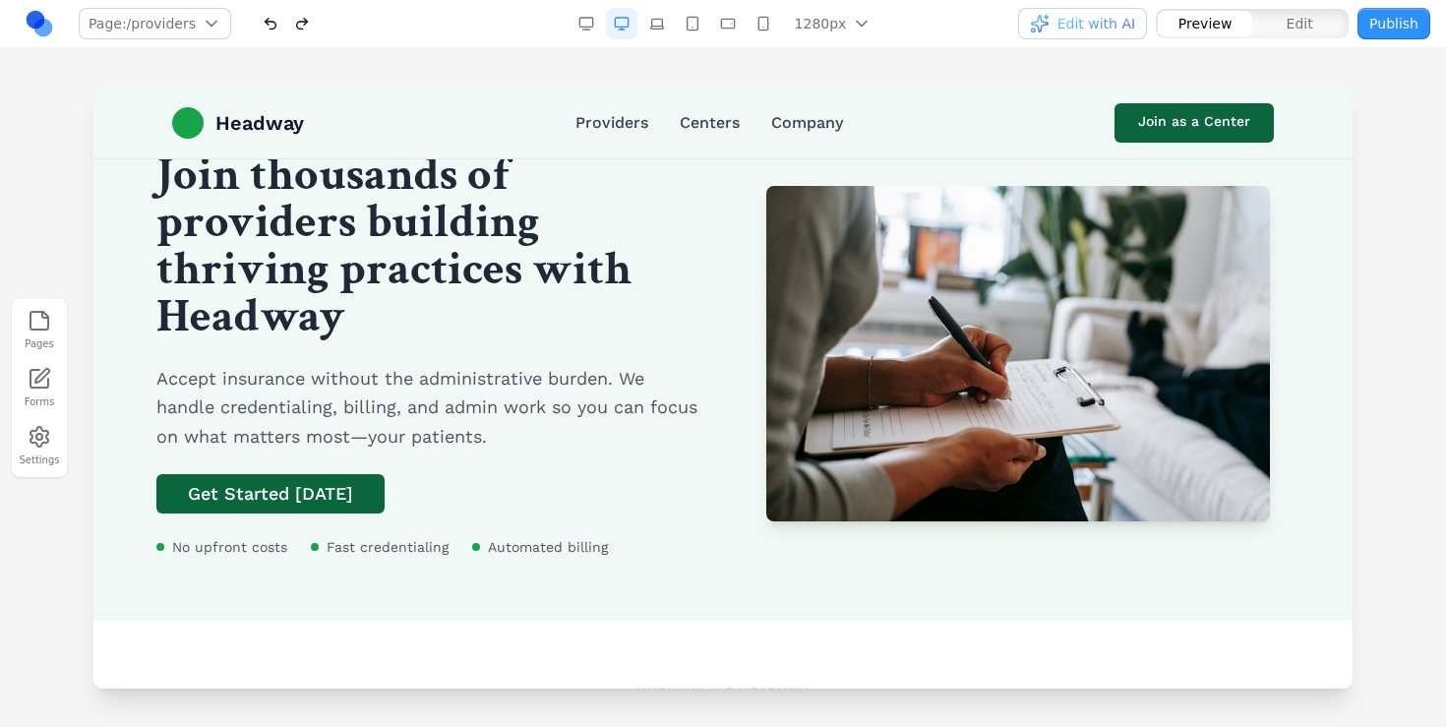
scroll to position [0, 0]
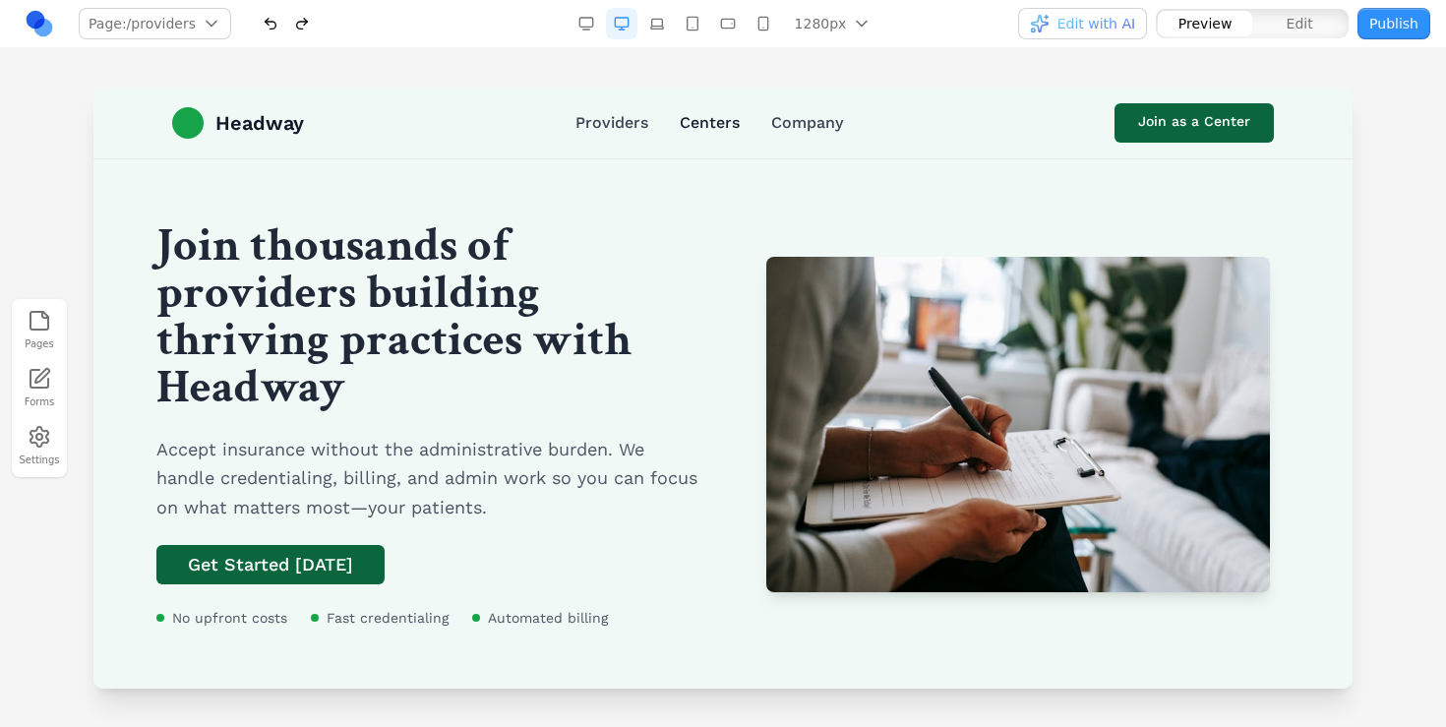
click at [716, 126] on link "Centers" at bounding box center [710, 123] width 60 height 24
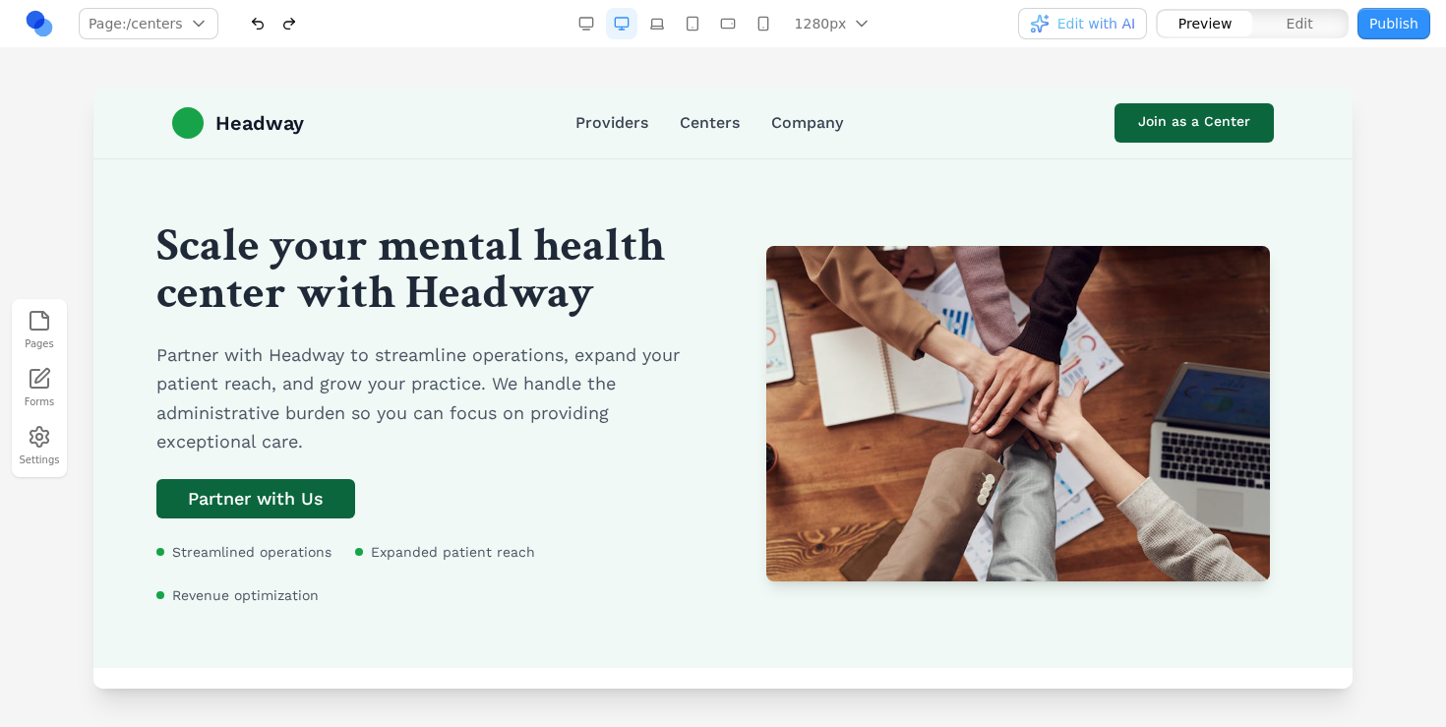
scroll to position [3, 0]
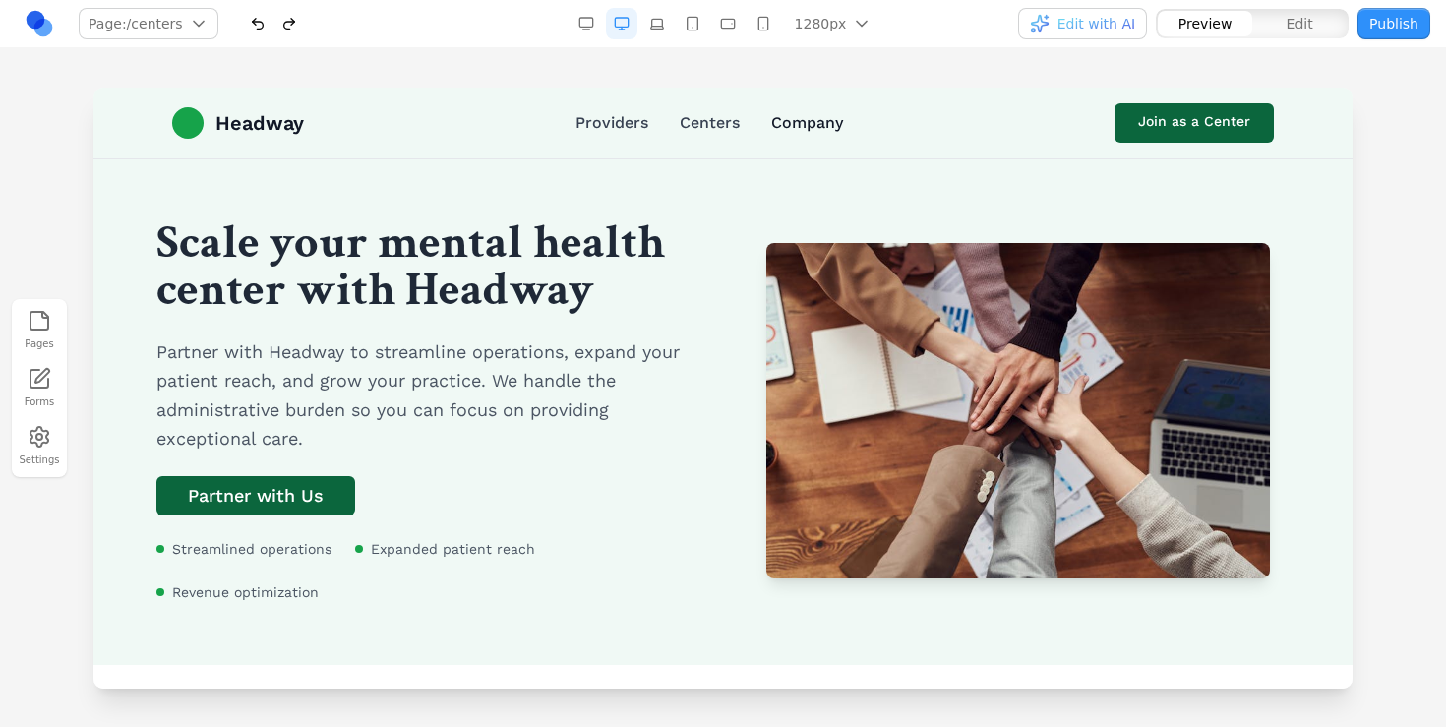
click at [789, 118] on link "Company" at bounding box center [807, 123] width 72 height 24
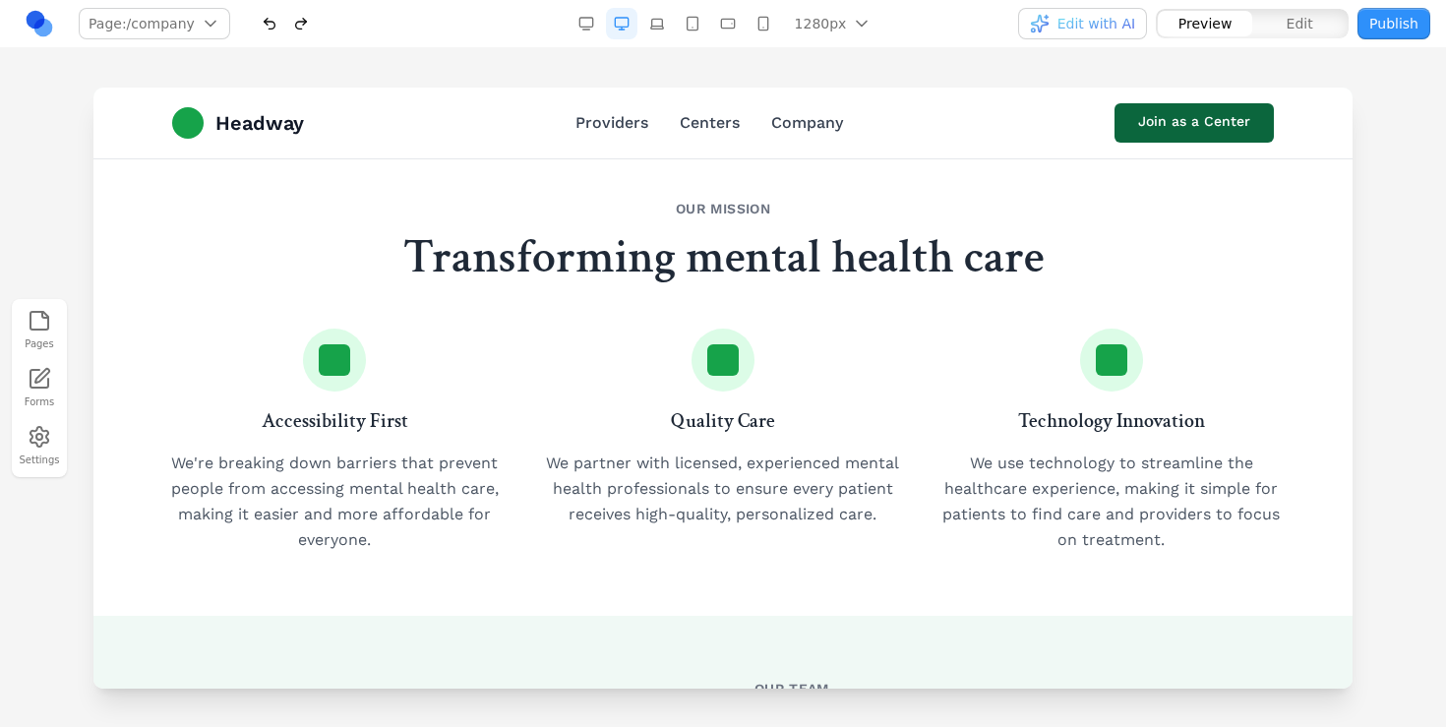
scroll to position [0, 0]
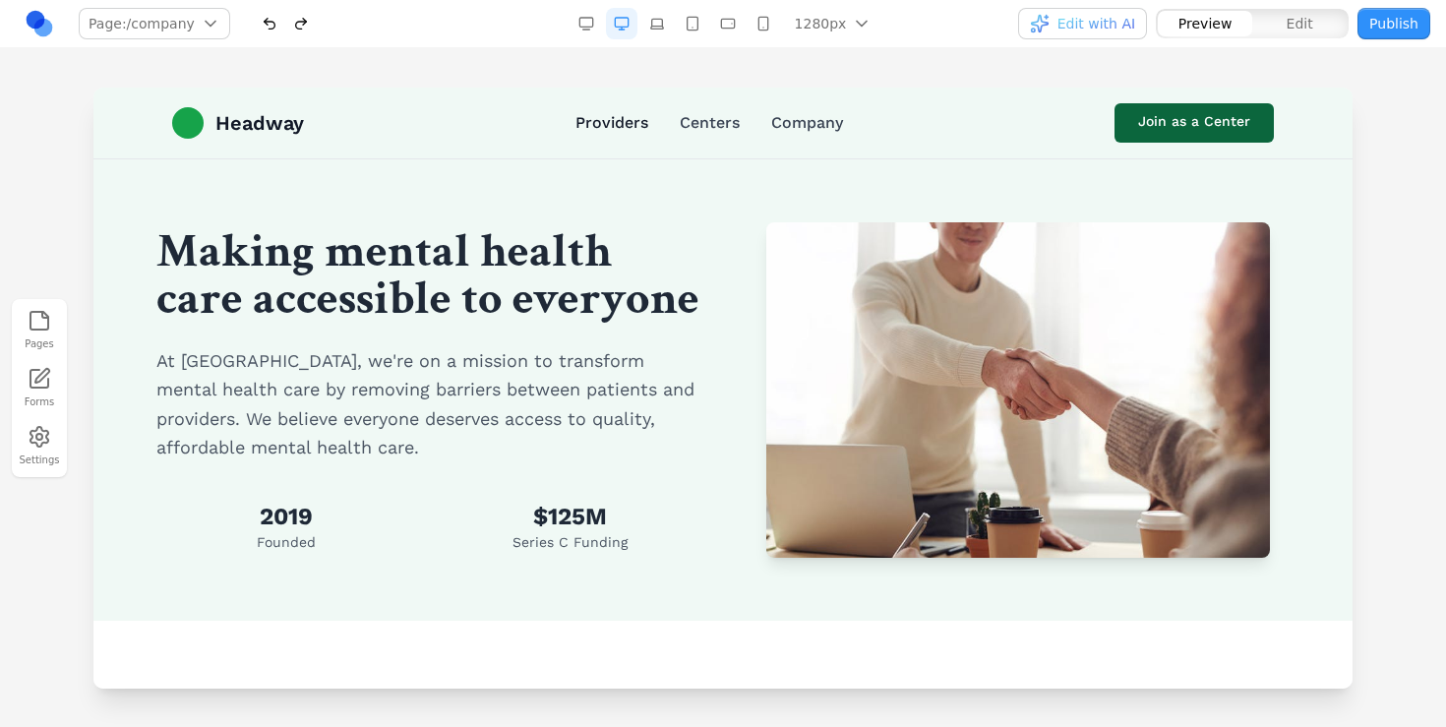
click at [622, 129] on link "Providers" at bounding box center [612, 123] width 73 height 24
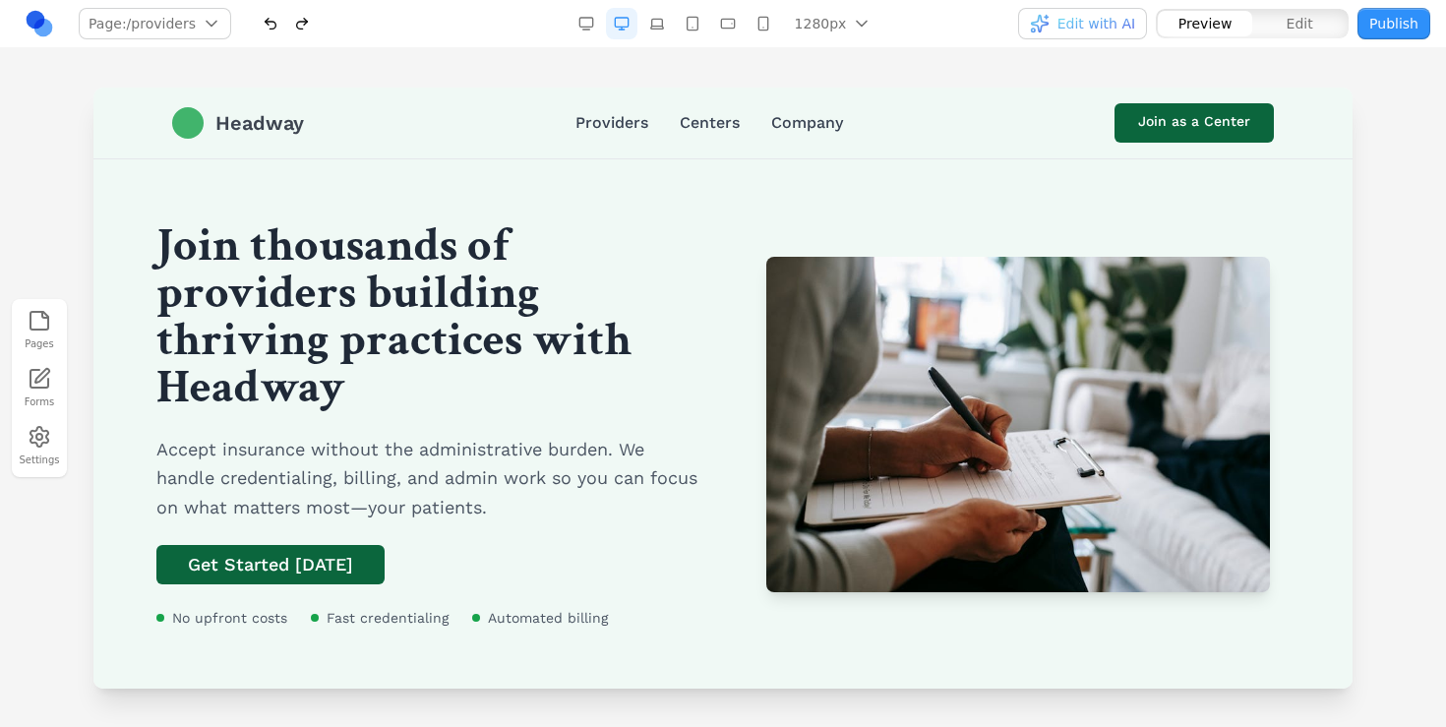
click at [278, 134] on span "Headway" at bounding box center [259, 123] width 89 height 28
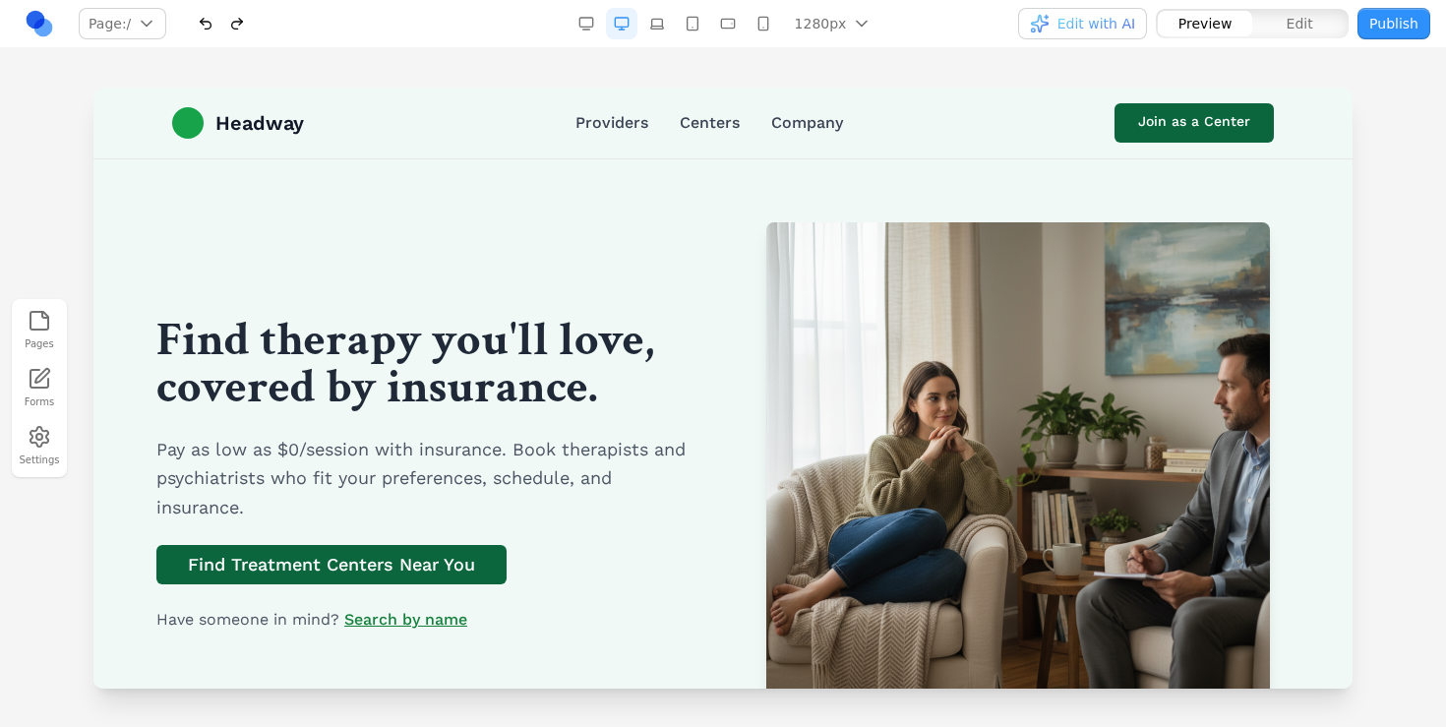
click at [731, 360] on div "Find therapy you'll love, covered by insurance. Pay as low as $0/session with i…" at bounding box center [722, 474] width 1133 height 504
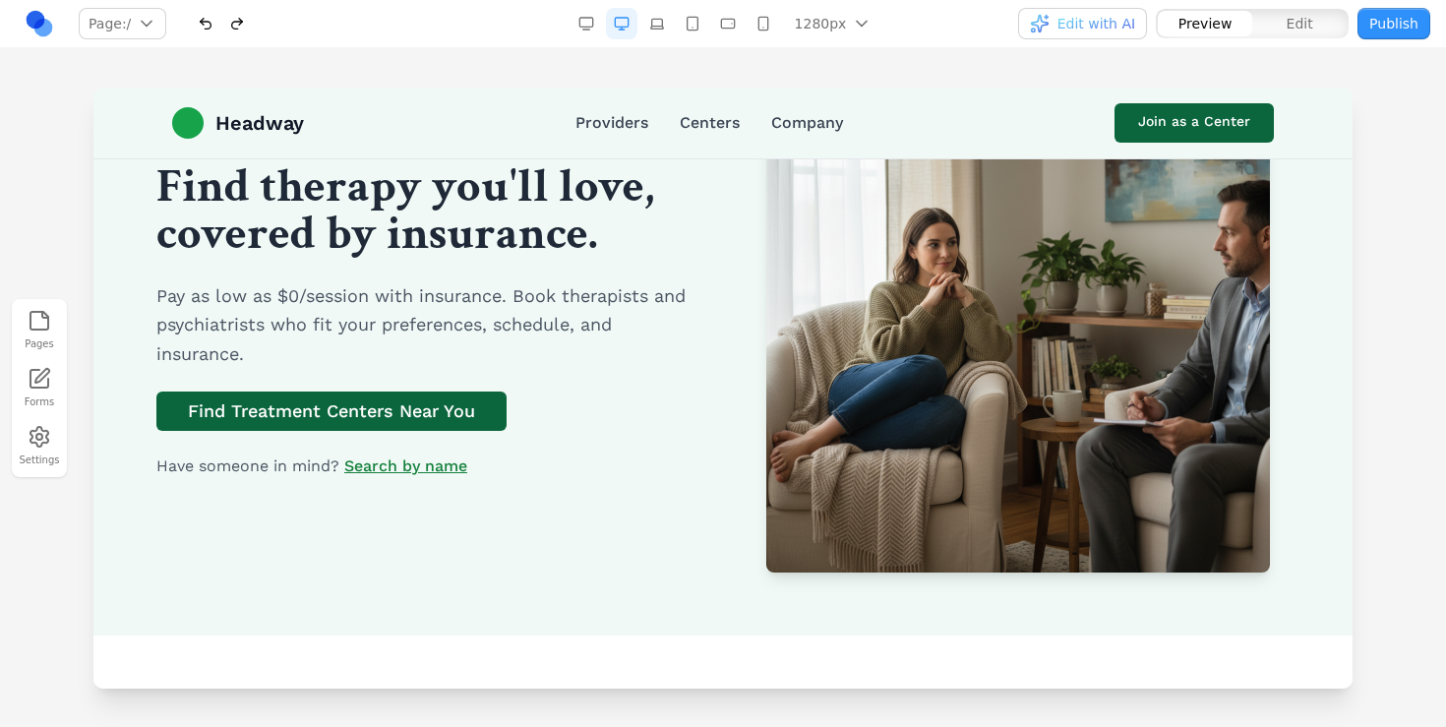
scroll to position [54, 0]
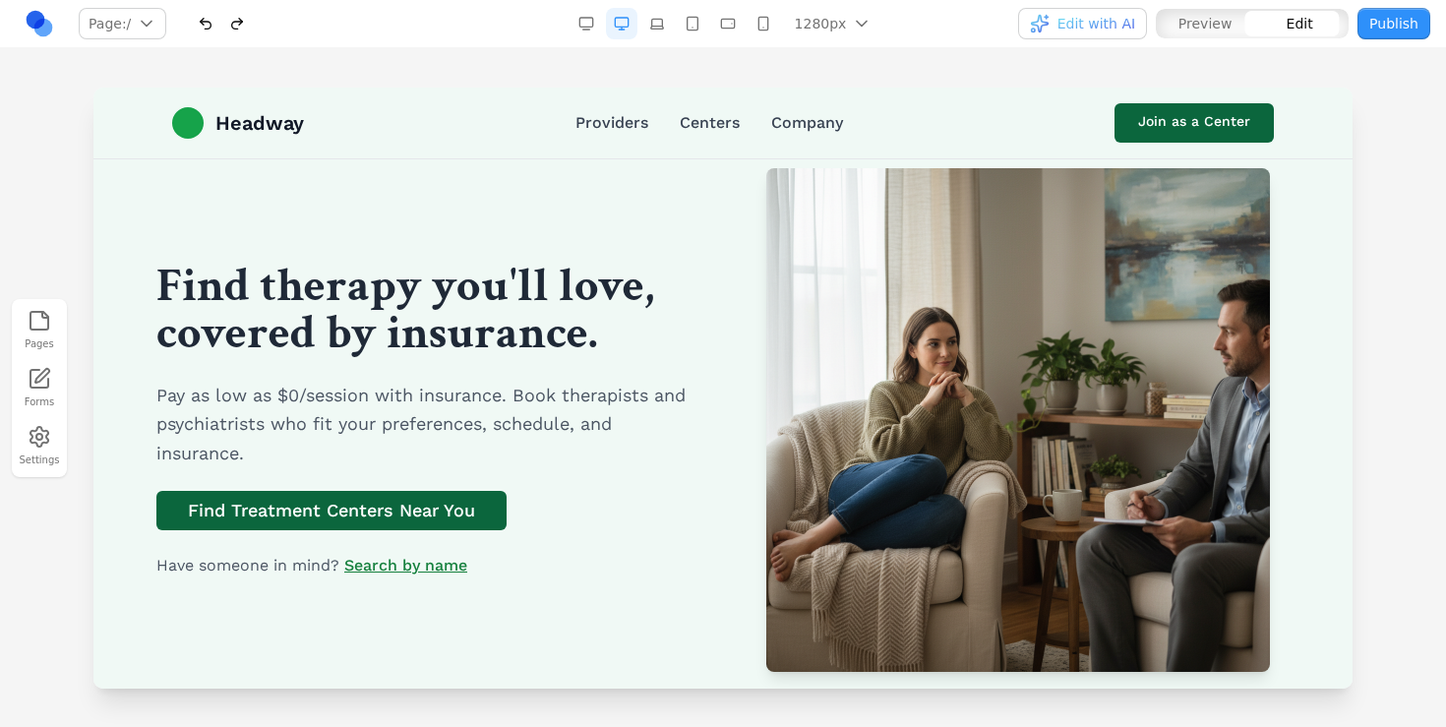
click at [490, 297] on h1 "Find therapy you'll love, covered by insurance." at bounding box center [427, 310] width 543 height 94
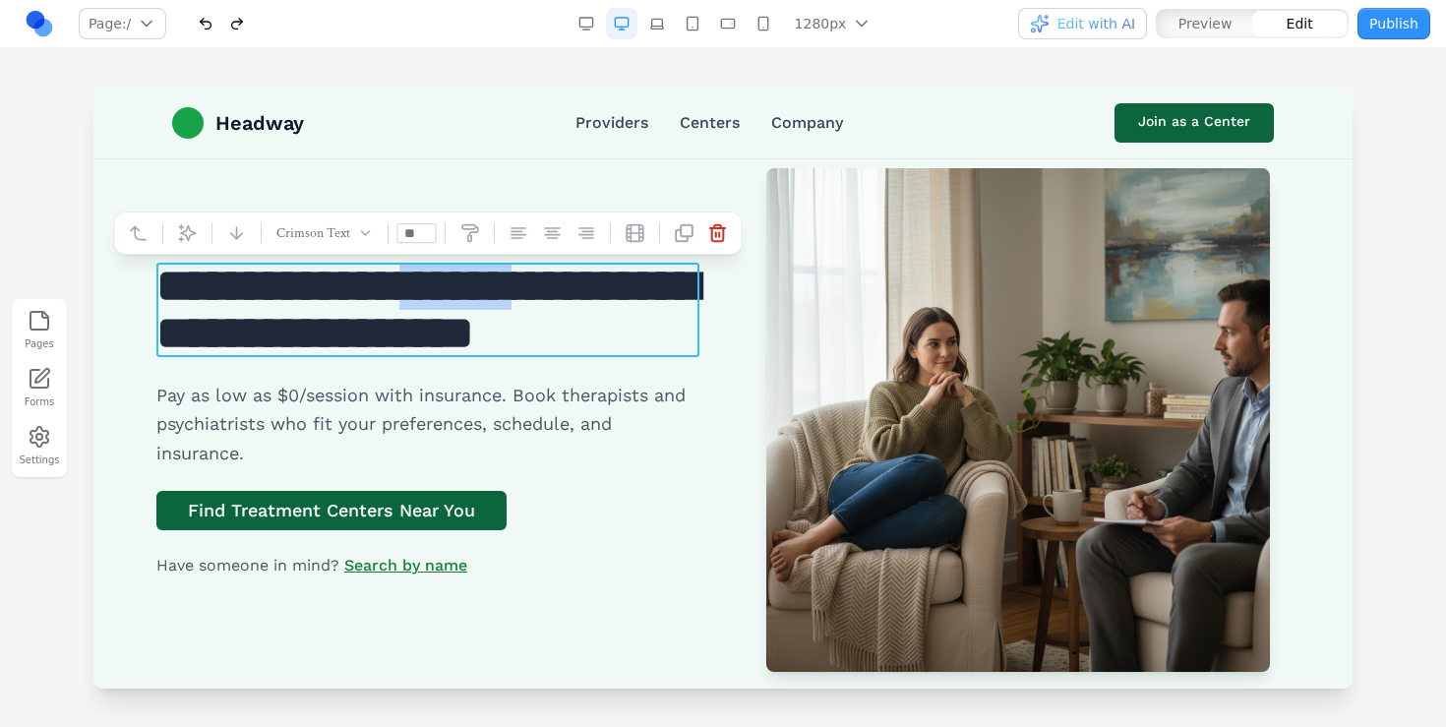
click at [490, 297] on h1 "**********" at bounding box center [427, 310] width 543 height 94
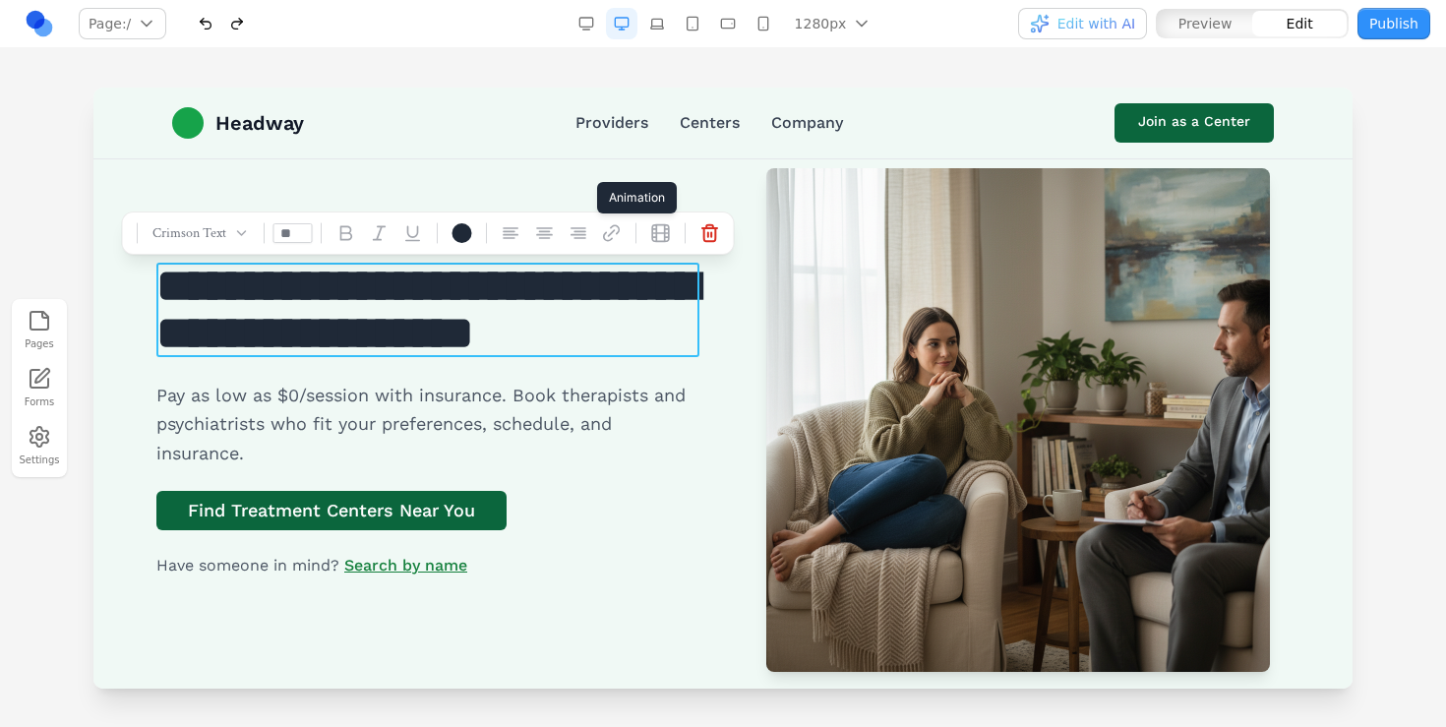
click at [661, 233] on icon at bounding box center [660, 233] width 17 height 17
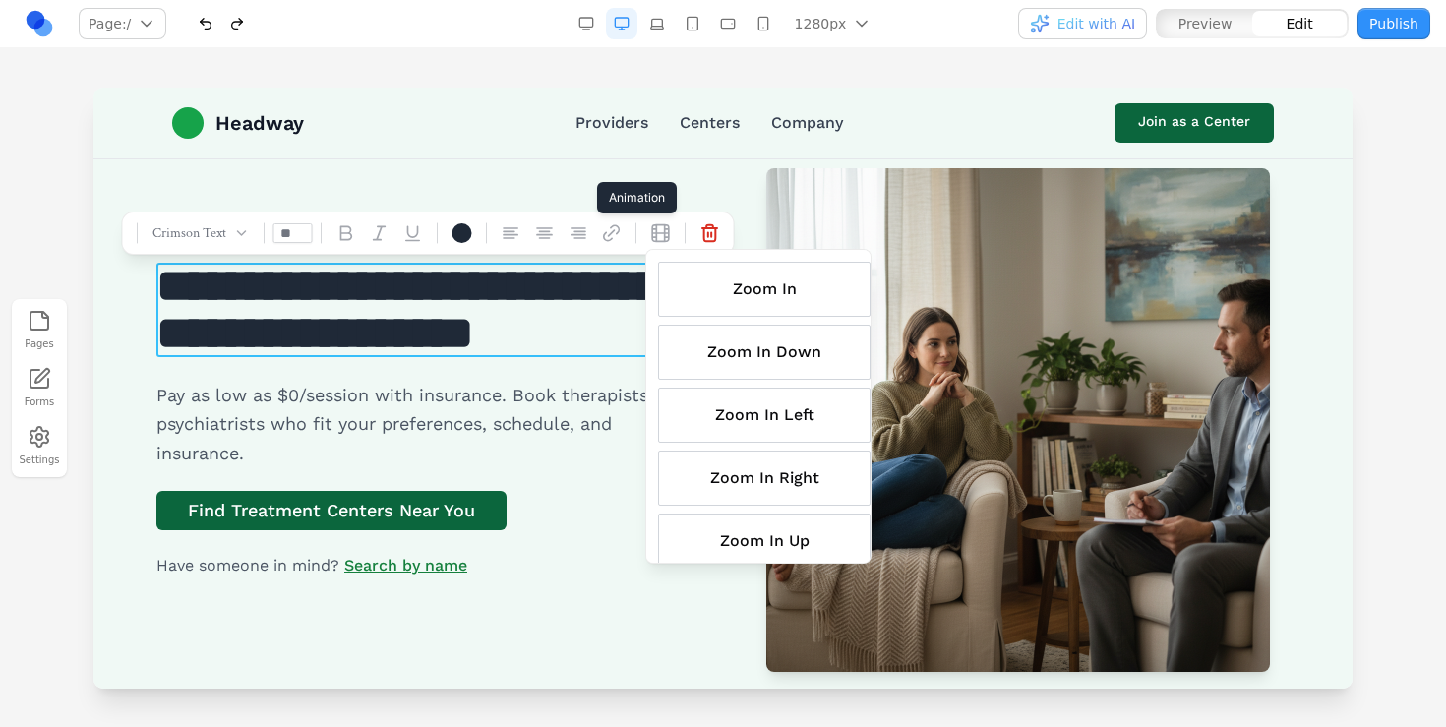
click at [724, 336] on div "Zoom In Down" at bounding box center [764, 352] width 213 height 55
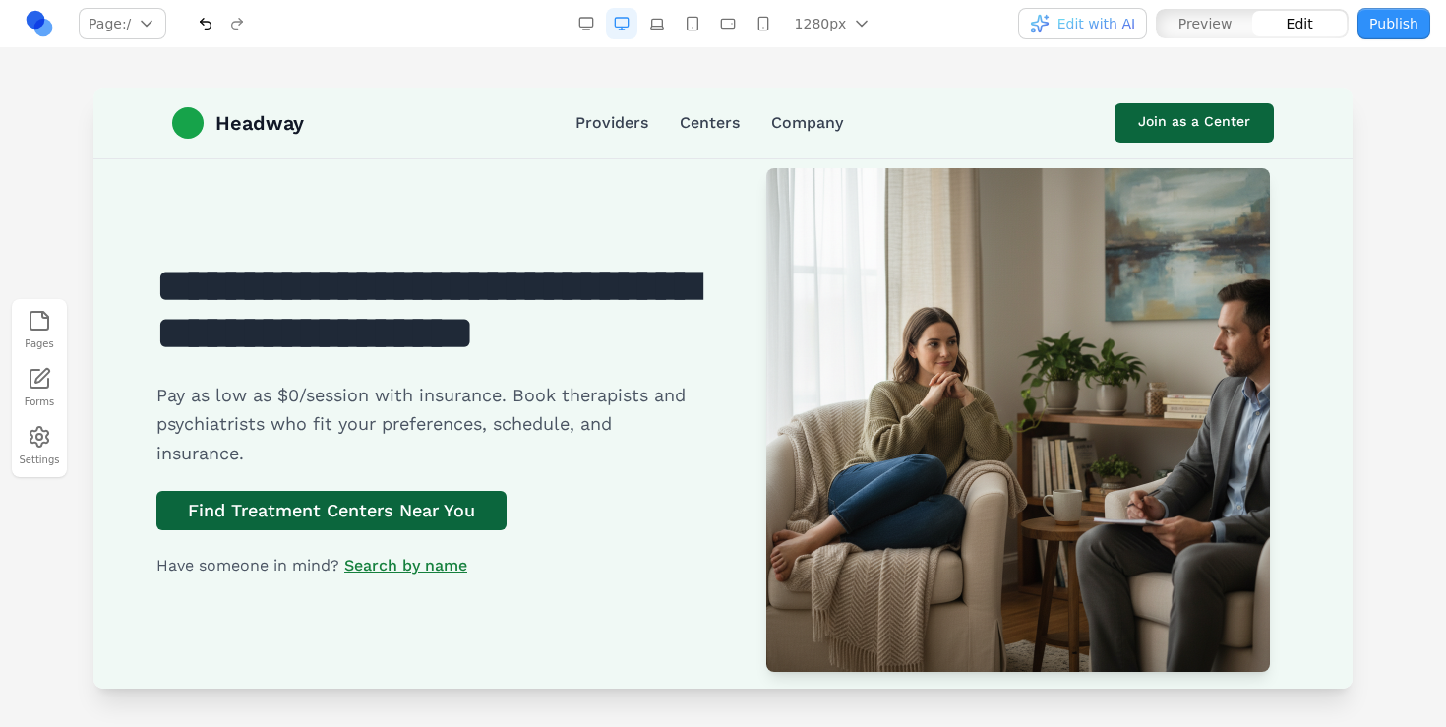
click at [595, 403] on p "Pay as low as $0/session with insurance. Book therapists and psychiatrists who …" at bounding box center [427, 424] width 543 height 87
click at [1227, 108] on link "Join as a Center" at bounding box center [1194, 122] width 159 height 39
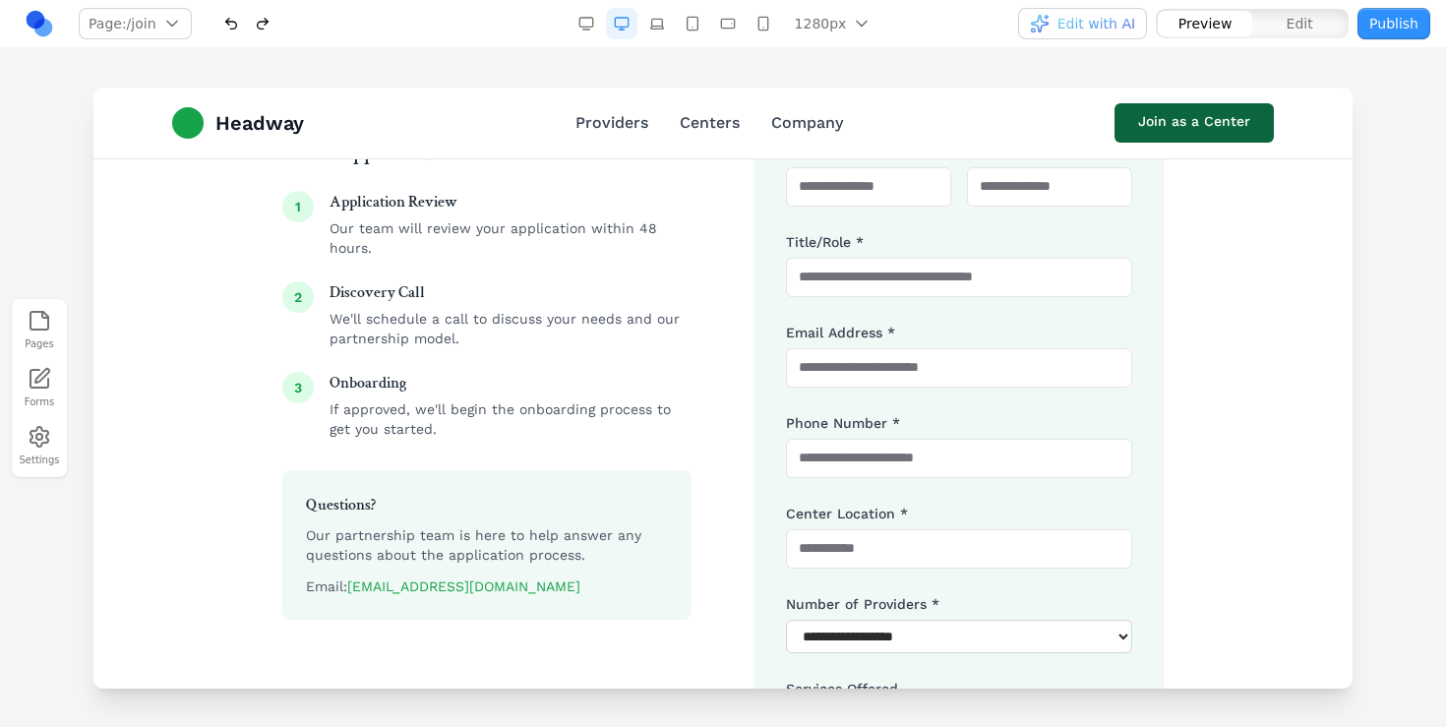
scroll to position [651, 0]
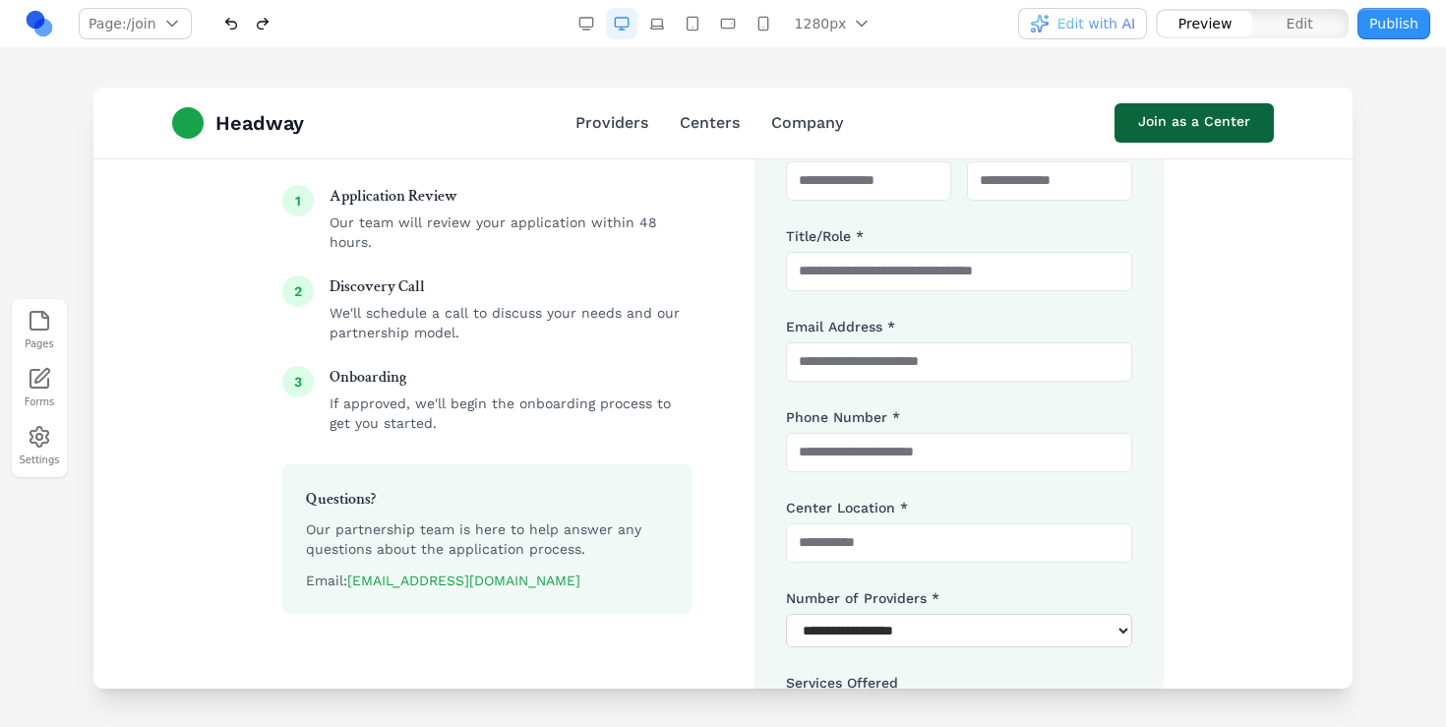
click at [551, 312] on p "We'll schedule a call to discuss your needs and our partnership model." at bounding box center [511, 322] width 362 height 39
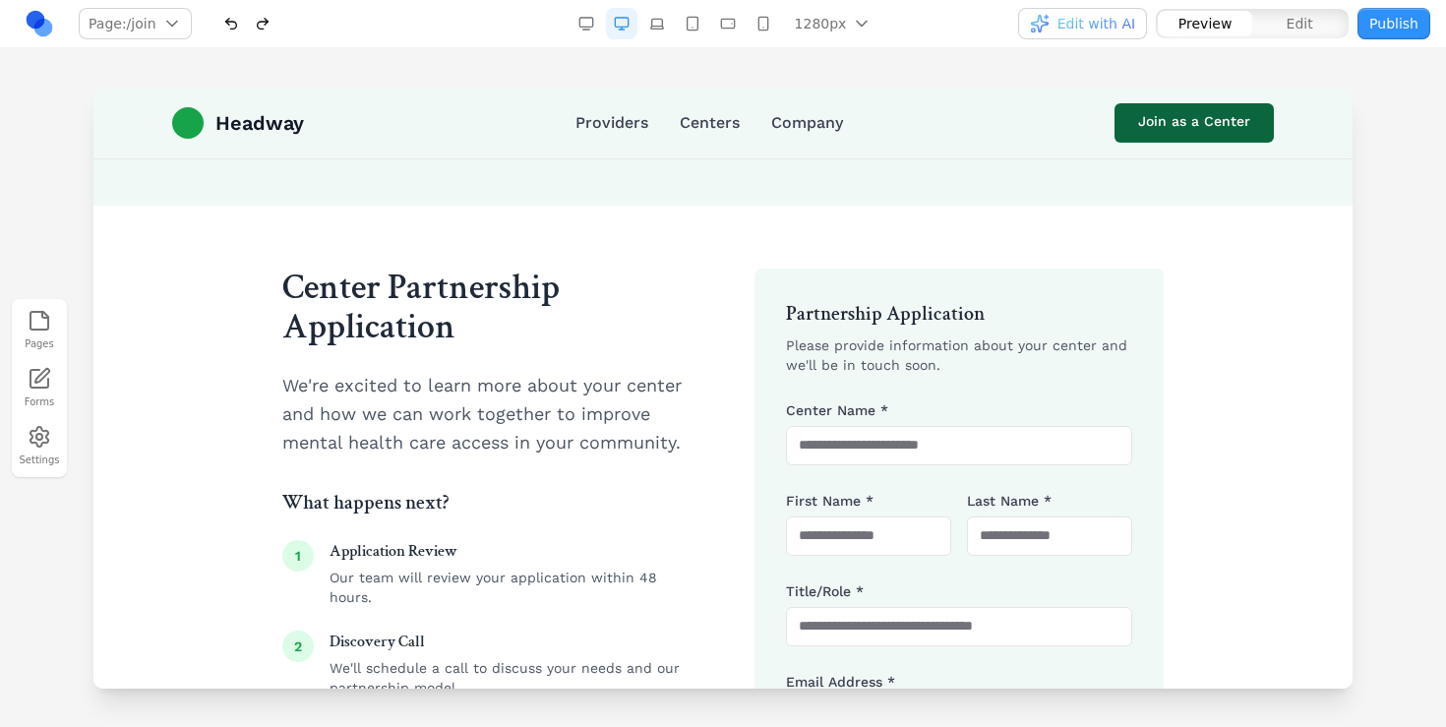
scroll to position [0, 0]
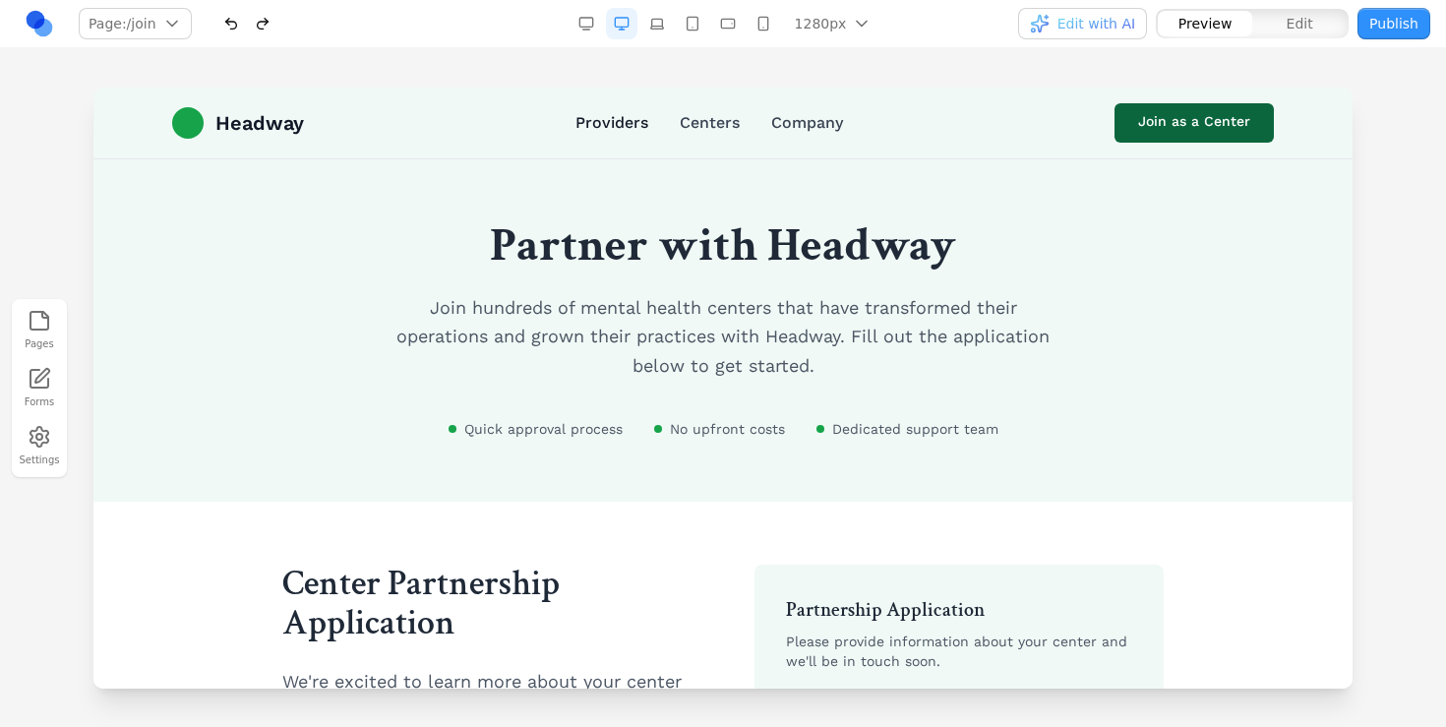
click at [600, 124] on link "Providers" at bounding box center [612, 123] width 73 height 24
